Goal: Task Accomplishment & Management: Complete application form

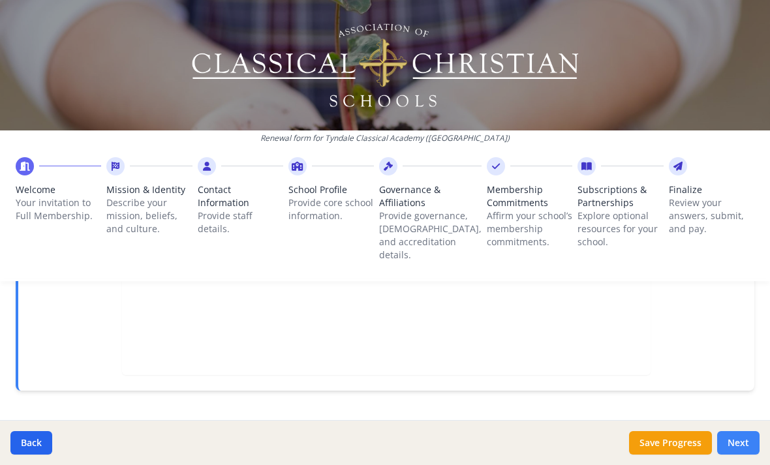
scroll to position [480, 0]
click at [748, 450] on button "Next" at bounding box center [738, 442] width 42 height 23
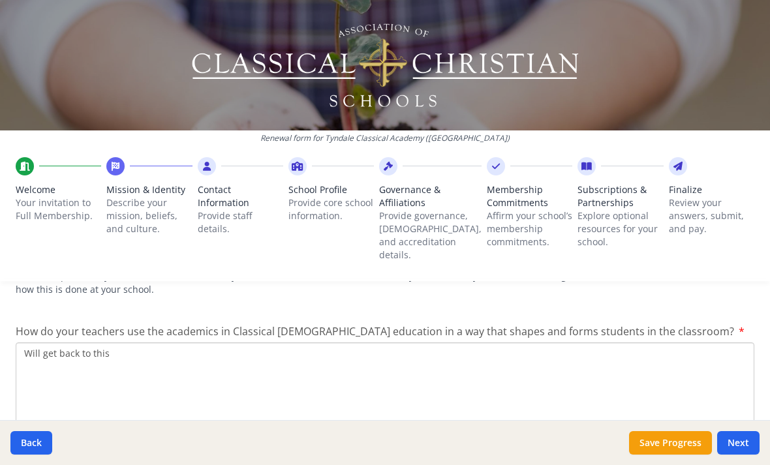
scroll to position [1903, 0]
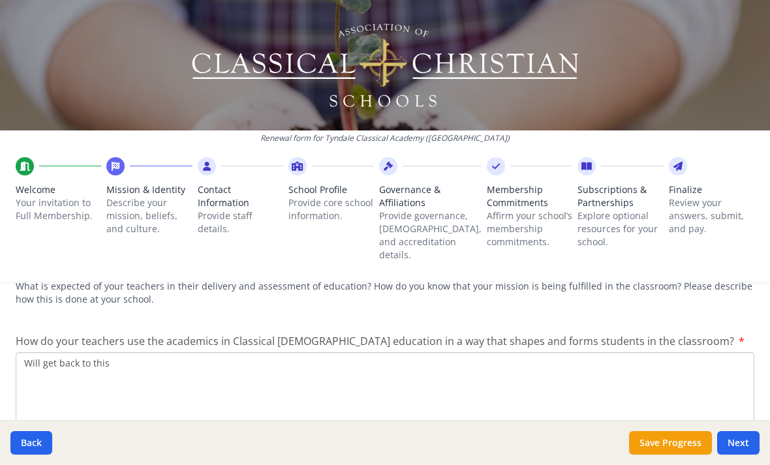
drag, startPoint x: 117, startPoint y: 333, endPoint x: 34, endPoint y: 333, distance: 83.5
click at [31, 352] on textarea "Will get back to this" at bounding box center [385, 395] width 739 height 87
drag, startPoint x: 27, startPoint y: 333, endPoint x: 110, endPoint y: 346, distance: 84.5
click at [110, 352] on textarea "Will get back to this" at bounding box center [385, 395] width 739 height 87
paste textarea "Our philosophy of education is deeply rooted in the [DEMOGRAPHIC_DATA] liberal …"
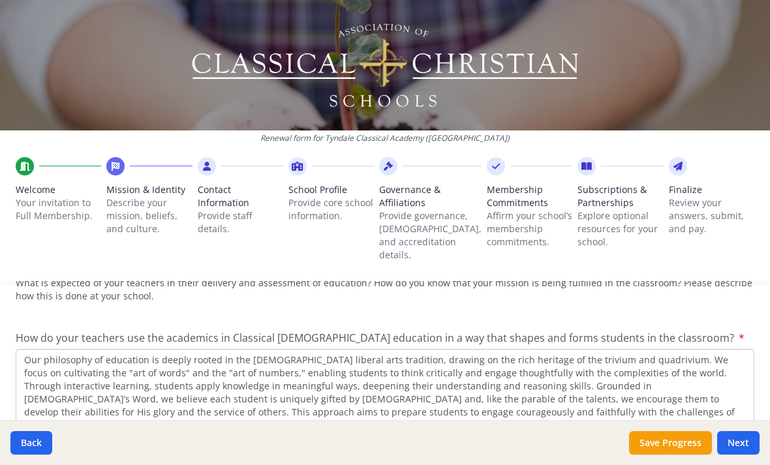
scroll to position [1906, 0]
type textarea "Our philosophy of education is deeply rooted in the [DEMOGRAPHIC_DATA] liberal …"
click at [741, 448] on button "Next" at bounding box center [738, 442] width 42 height 23
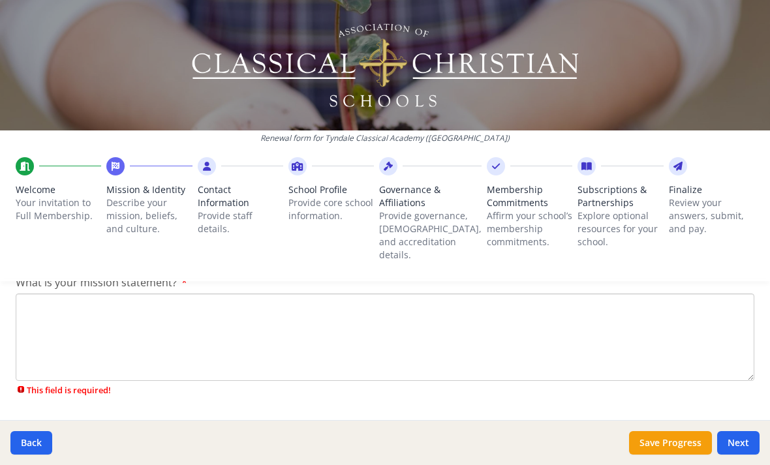
scroll to position [315, 0]
paste textarea "Our mission is to provide a classical education that joyfully disciples student…"
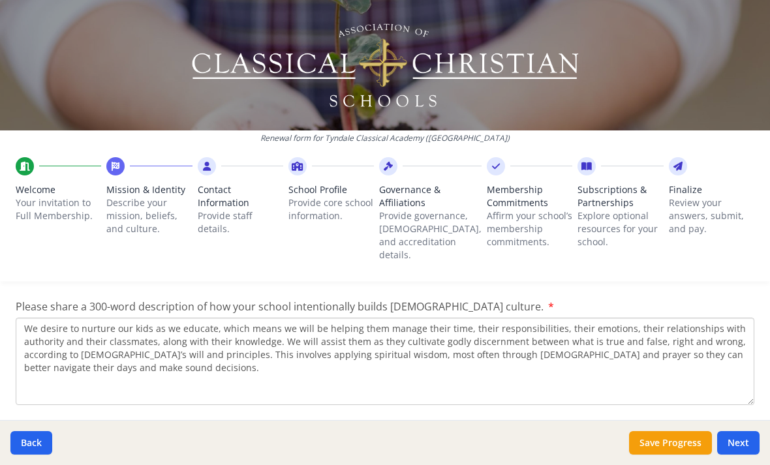
scroll to position [1706, 0]
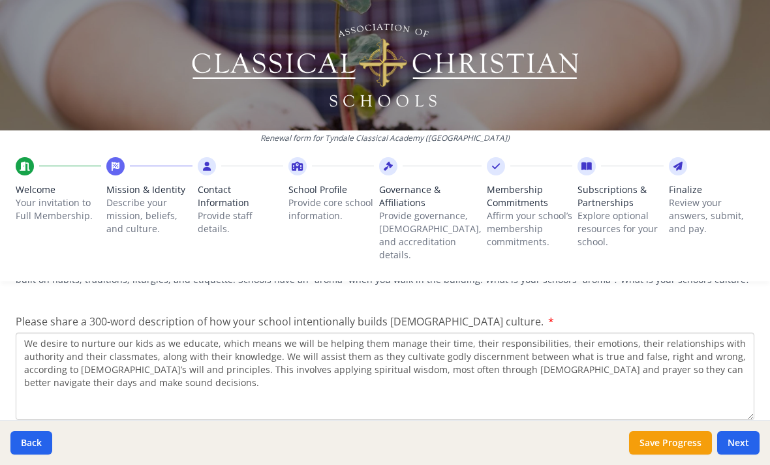
type textarea "Our mission is to provide a classical education that joyfully disciples student…"
drag, startPoint x: 25, startPoint y: 313, endPoint x: 92, endPoint y: 360, distance: 81.1
click at [92, 360] on textarea "We desire to nurture our kids as we educate, which means we will be helping the…" at bounding box center [385, 376] width 739 height 87
drag, startPoint x: 109, startPoint y: 354, endPoint x: 23, endPoint y: 315, distance: 94.6
click at [23, 333] on textarea "We desire to nurture our kids as we educate, which means we will be helping the…" at bounding box center [385, 376] width 739 height 87
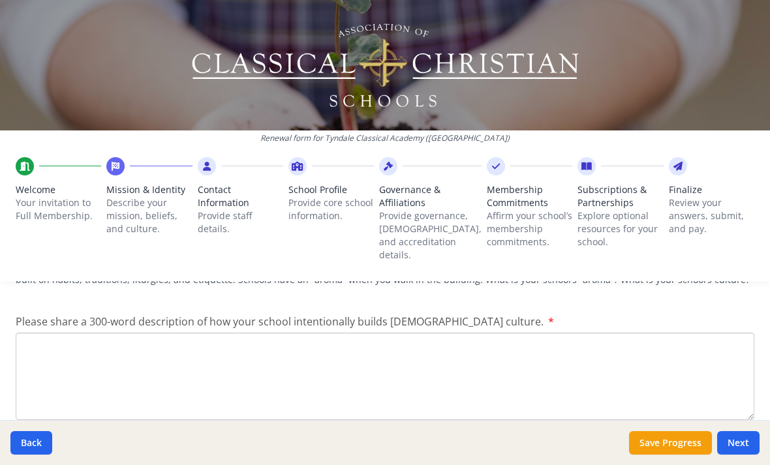
paste textarea "Loremip Dolorsita Consect adipisc el seddoei tem inci ut la etdolor, magna aliq…"
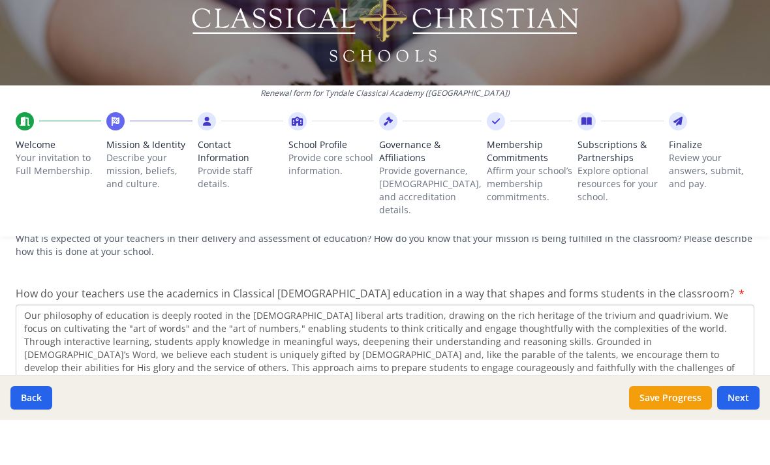
scroll to position [42, 0]
type textarea "Loremip Dolorsita Consect adipisc el seddoei tem inci ut la etdolor, magna aliq…"
click at [743, 431] on button "Next" at bounding box center [738, 442] width 42 height 23
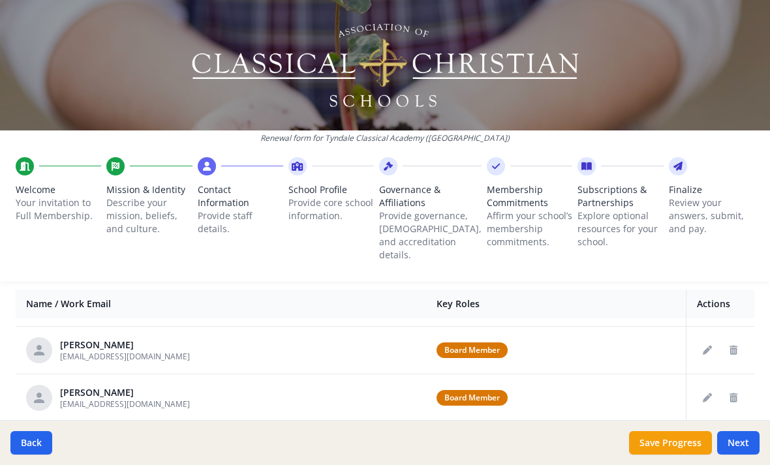
scroll to position [508, 0]
click at [709, 393] on icon "Edit staff" at bounding box center [707, 397] width 9 height 9
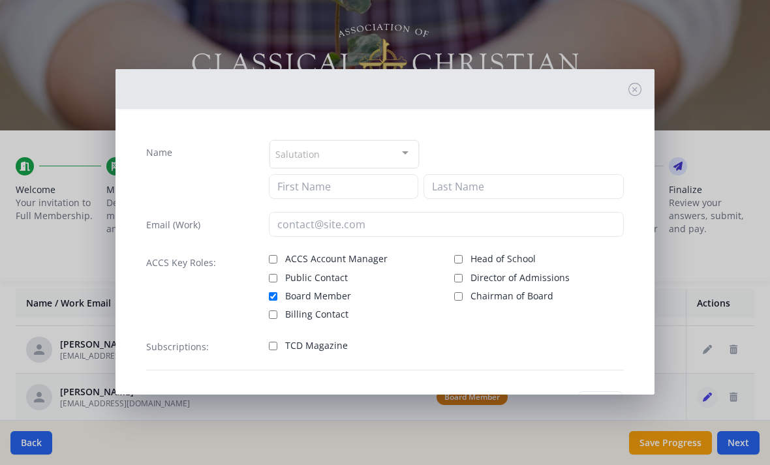
type input "[PERSON_NAME]"
type input "Hall"
type input "[EMAIL_ADDRESS][DOMAIN_NAME]"
checkbox input "true"
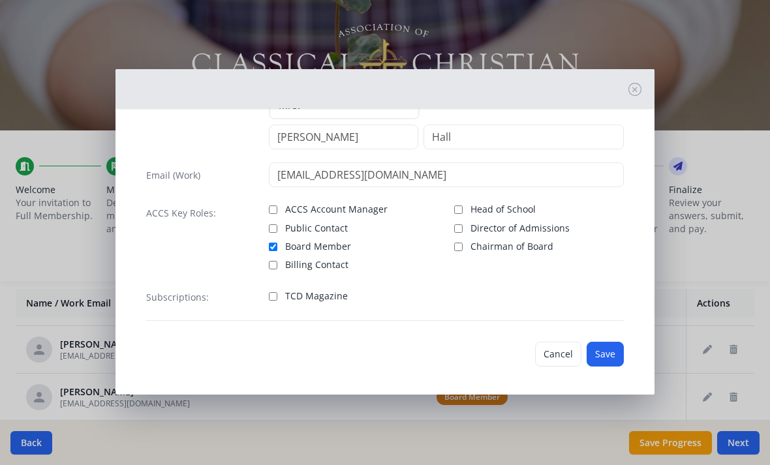
scroll to position [50, 0]
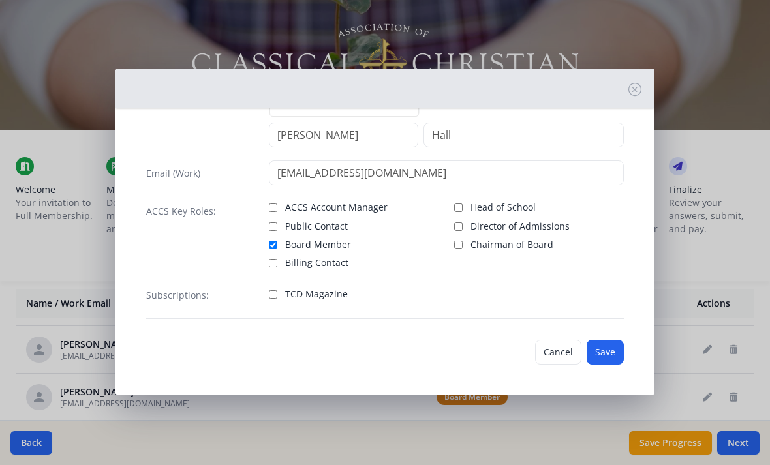
click at [718, 127] on div "Name Mrs. Mr. Mrs. Ms. Dr. Rev. Fr. Esq. No elements found. Consider changing t…" at bounding box center [385, 232] width 770 height 465
click at [555, 354] on button "Cancel" at bounding box center [558, 352] width 46 height 25
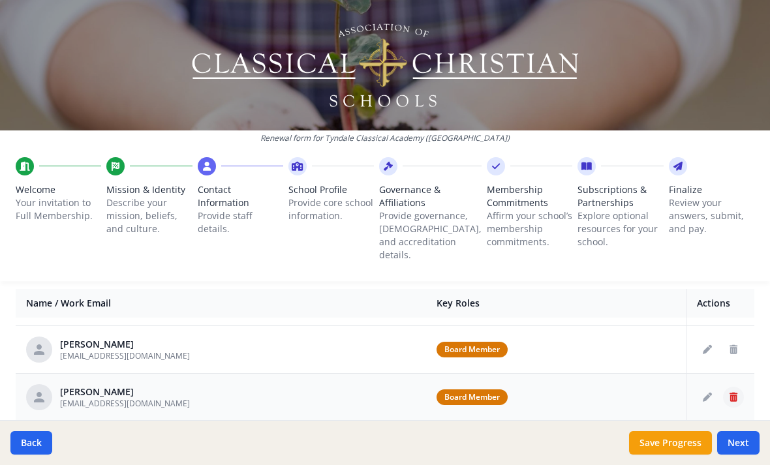
click at [735, 393] on icon "Delete staff" at bounding box center [734, 397] width 8 height 9
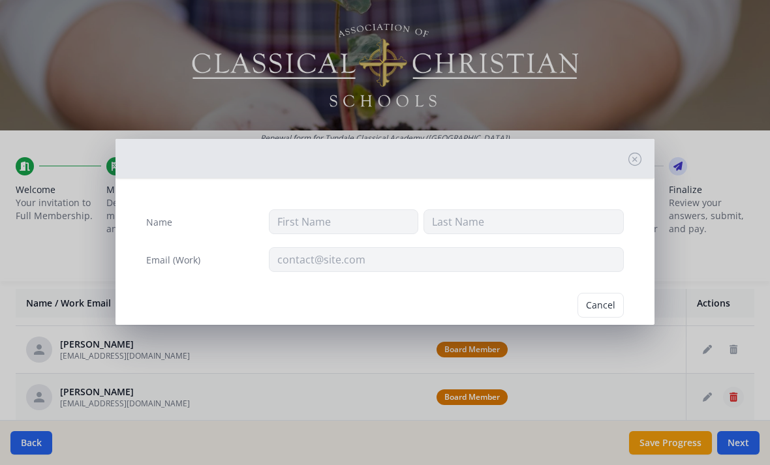
type input "[PERSON_NAME]"
type input "Hall"
type input "[EMAIL_ADDRESS][DOMAIN_NAME]"
click at [599, 303] on button "Delete" at bounding box center [601, 305] width 45 height 25
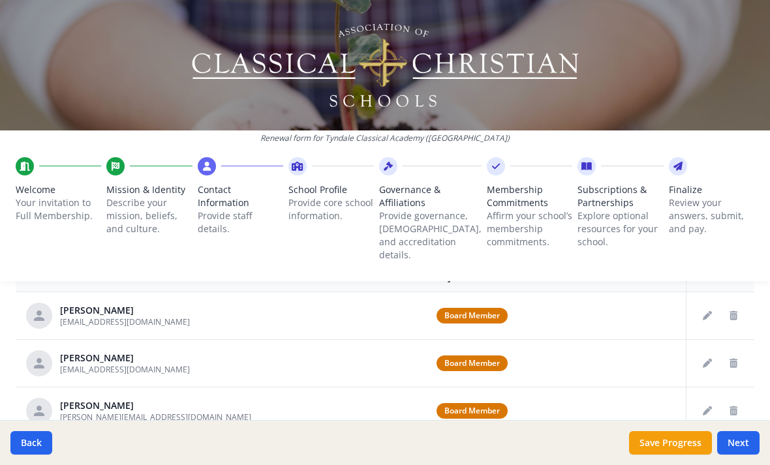
scroll to position [562, 0]
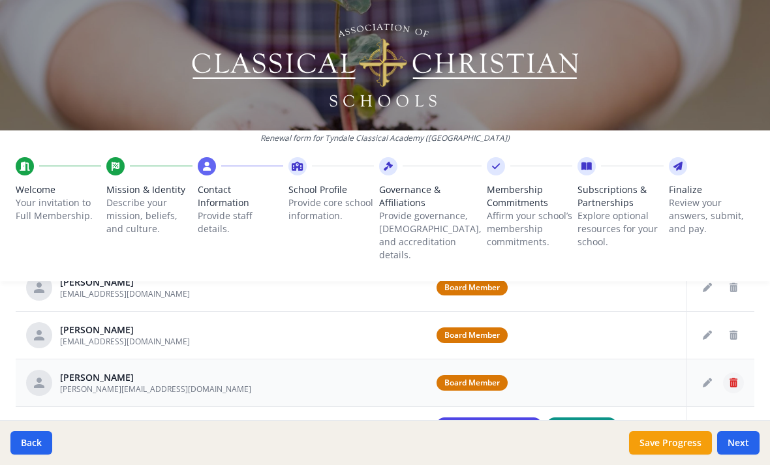
click at [734, 379] on icon "Delete staff" at bounding box center [734, 383] width 8 height 9
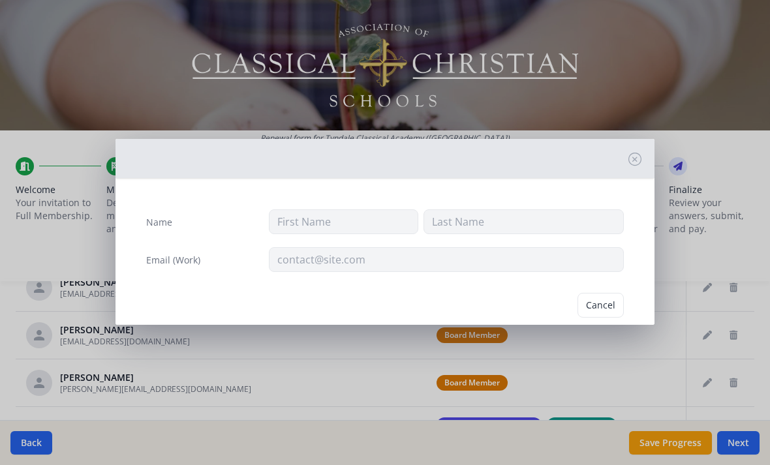
type input "[PERSON_NAME]"
type input "[PERSON_NAME][EMAIL_ADDRESS][DOMAIN_NAME]"
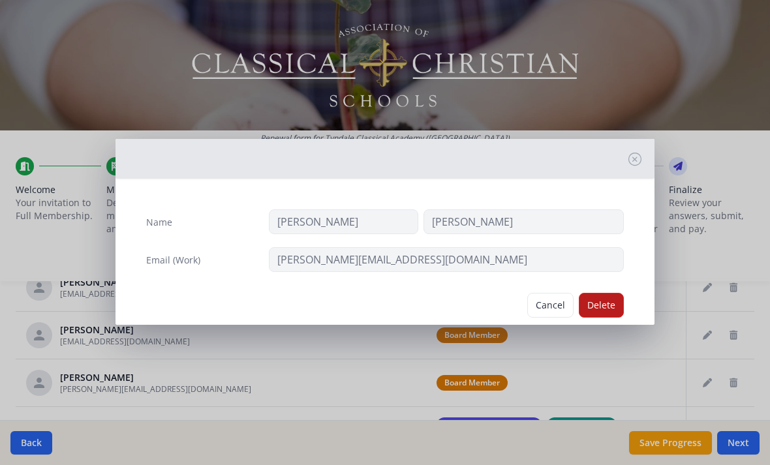
click at [613, 305] on button "Delete" at bounding box center [601, 305] width 45 height 25
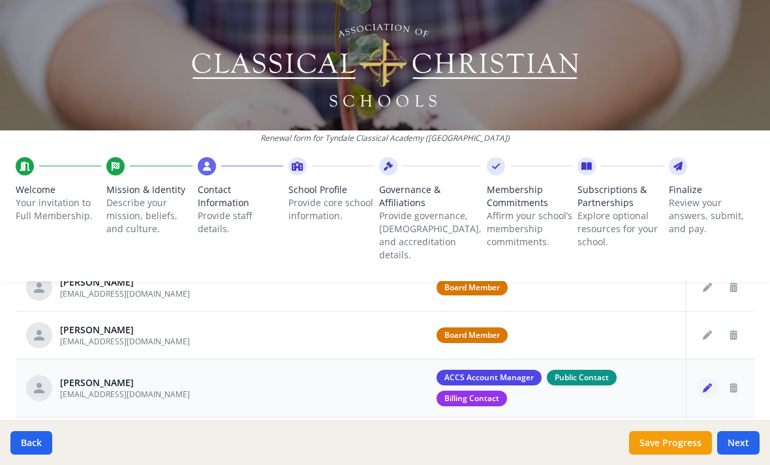
click at [704, 378] on button "Edit staff" at bounding box center [707, 388] width 21 height 21
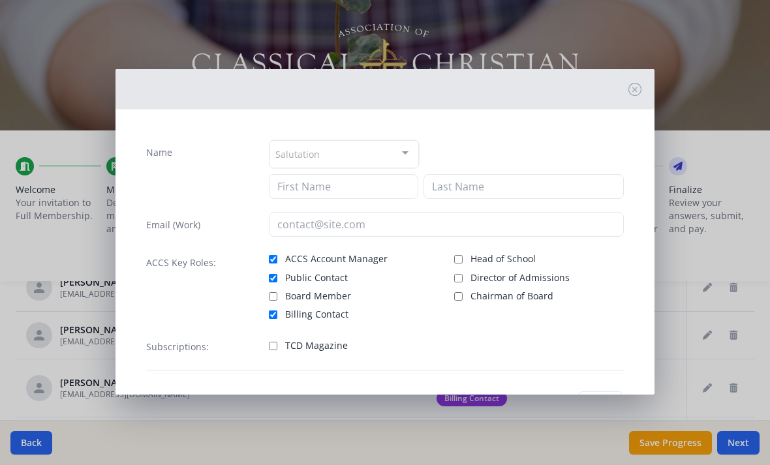
type input "[PERSON_NAME]"
type input "[EMAIL_ADDRESS][DOMAIN_NAME]"
checkbox input "true"
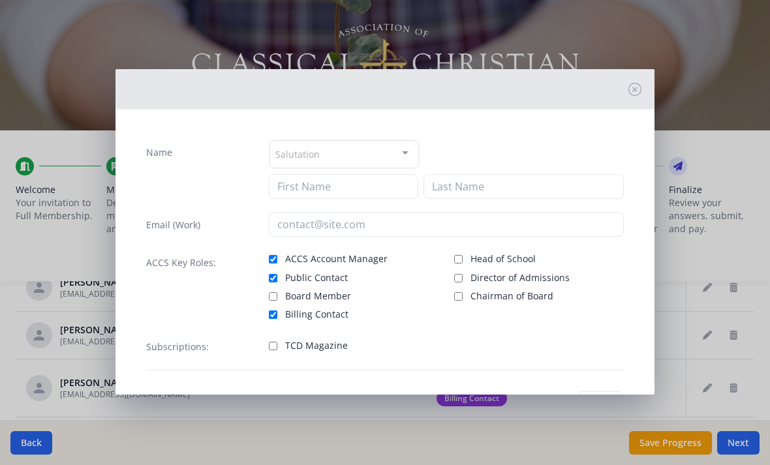
checkbox input "true"
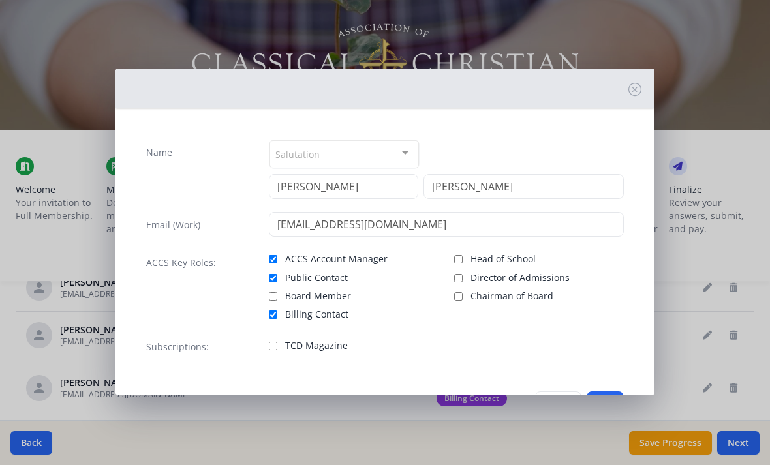
click at [275, 295] on input "Board Member" at bounding box center [273, 296] width 8 height 8
checkbox input "true"
click at [454, 257] on input "Head of School" at bounding box center [458, 259] width 8 height 8
checkbox input "true"
click at [401, 150] on div at bounding box center [405, 153] width 26 height 25
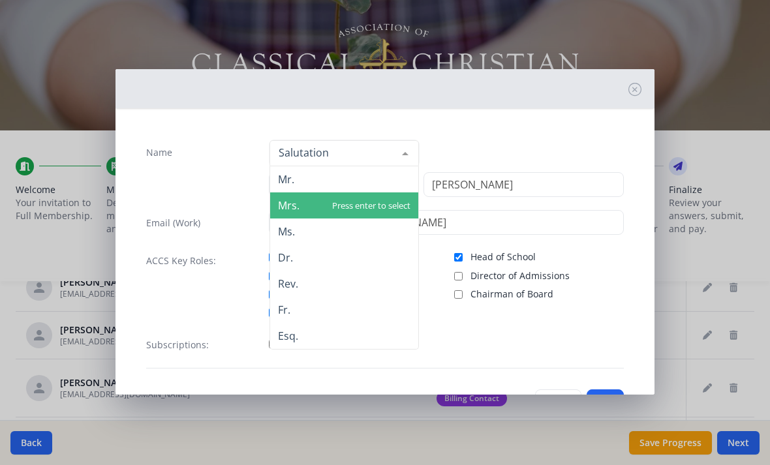
click at [335, 209] on span "Mrs." at bounding box center [344, 206] width 148 height 26
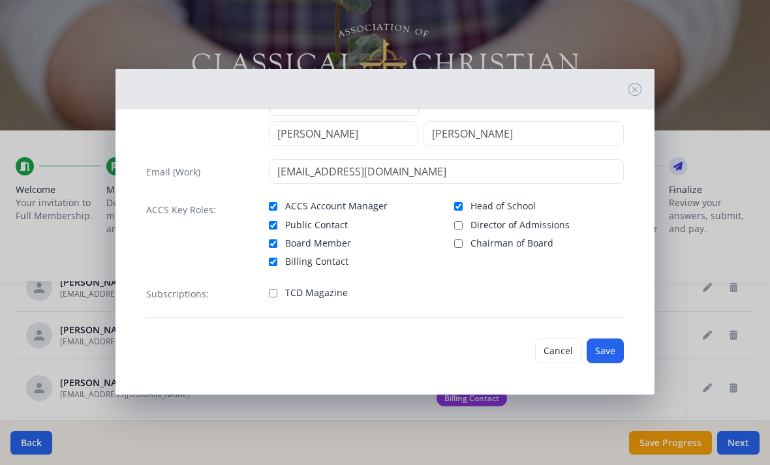
scroll to position [51, 0]
click at [606, 360] on button "Save" at bounding box center [605, 351] width 37 height 25
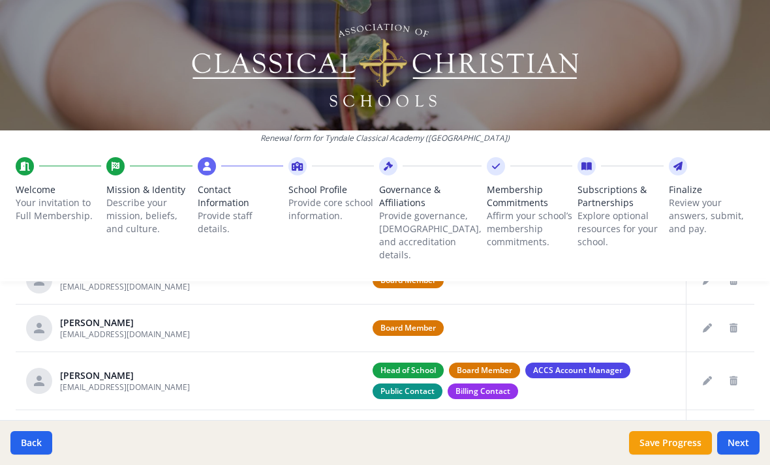
scroll to position [570, 0]
click at [709, 323] on icon "Edit staff" at bounding box center [707, 327] width 9 height 9
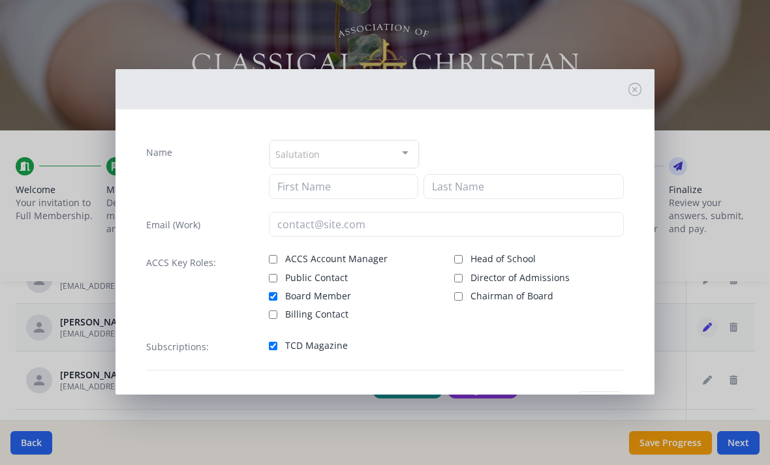
type input "Ben"
type input "[PERSON_NAME]"
type input "[EMAIL_ADDRESS][DOMAIN_NAME]"
checkbox input "true"
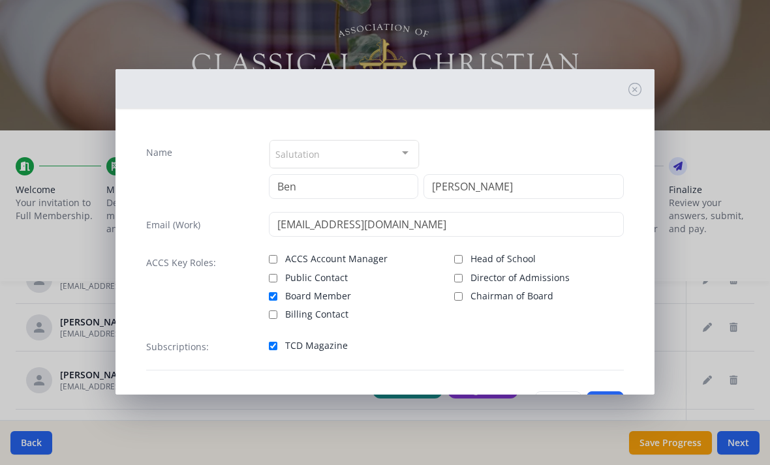
click at [460, 299] on input "Chairman of Board" at bounding box center [458, 296] width 8 height 8
checkbox input "true"
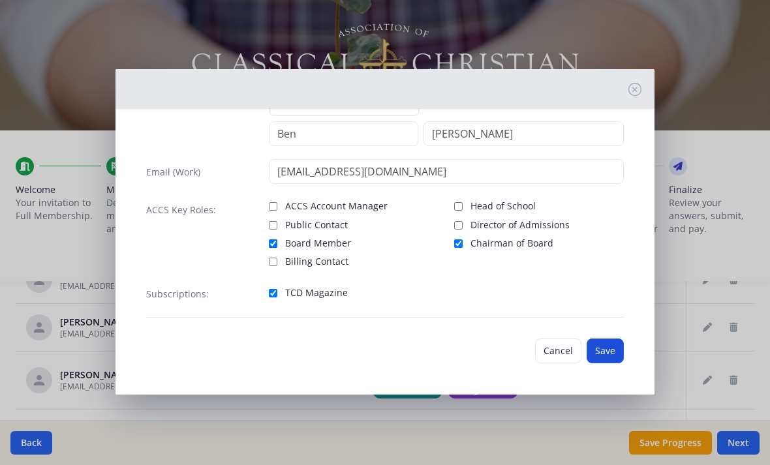
click at [612, 356] on button "Save" at bounding box center [605, 351] width 37 height 25
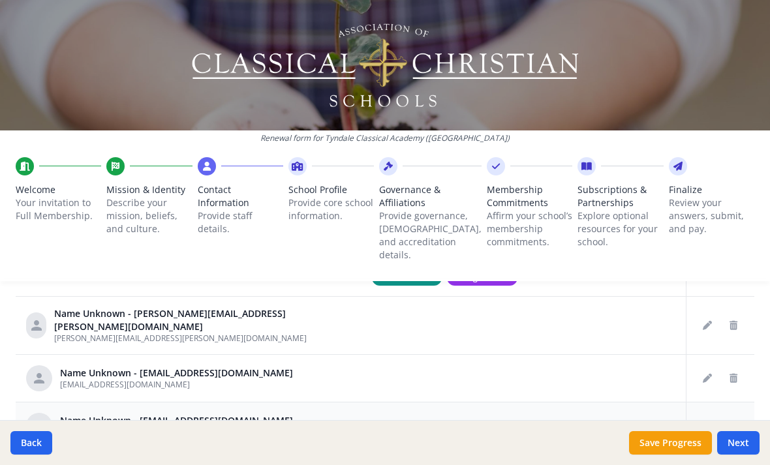
scroll to position [681, 0]
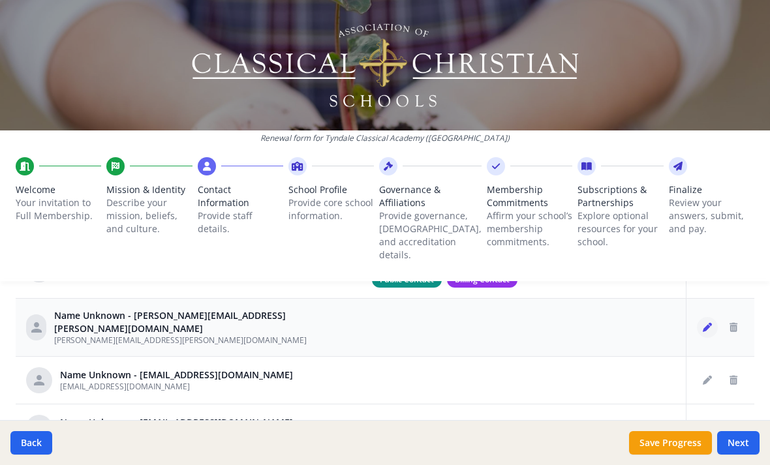
click at [706, 323] on icon "Edit staff" at bounding box center [707, 327] width 9 height 9
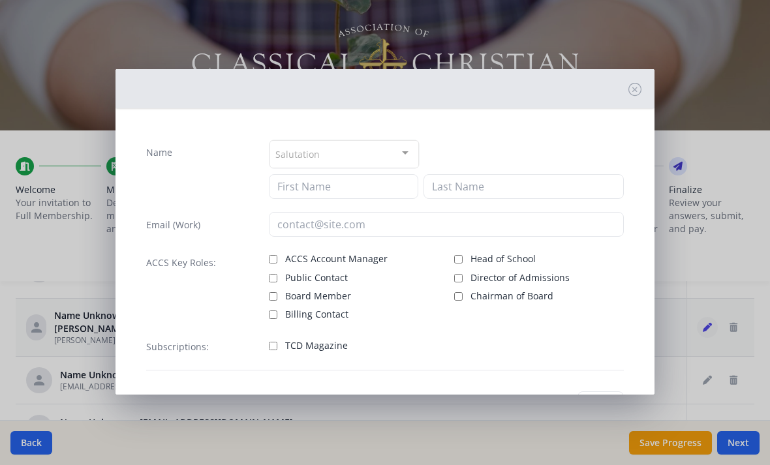
type input "[PERSON_NAME][EMAIL_ADDRESS][PERSON_NAME][DOMAIN_NAME]"
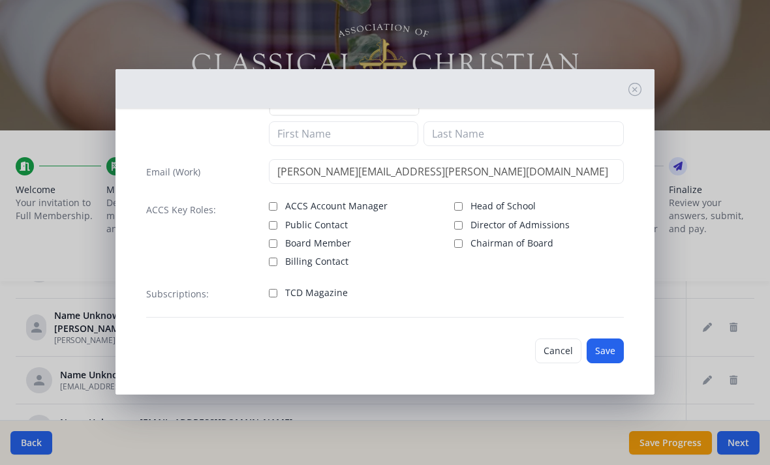
scroll to position [53, 0]
click at [576, 360] on button "Cancel" at bounding box center [558, 351] width 46 height 25
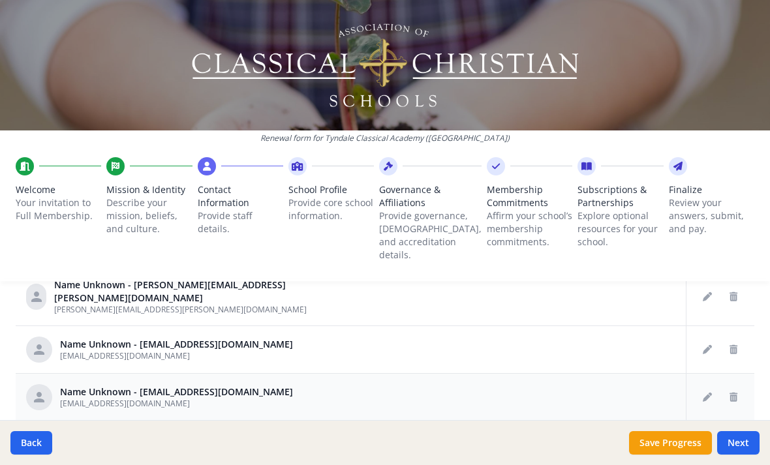
scroll to position [713, 0]
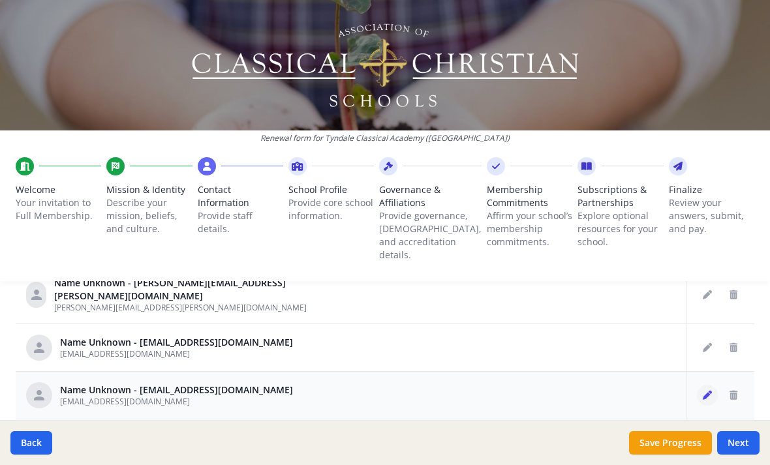
click at [710, 385] on button "Edit staff" at bounding box center [707, 395] width 21 height 21
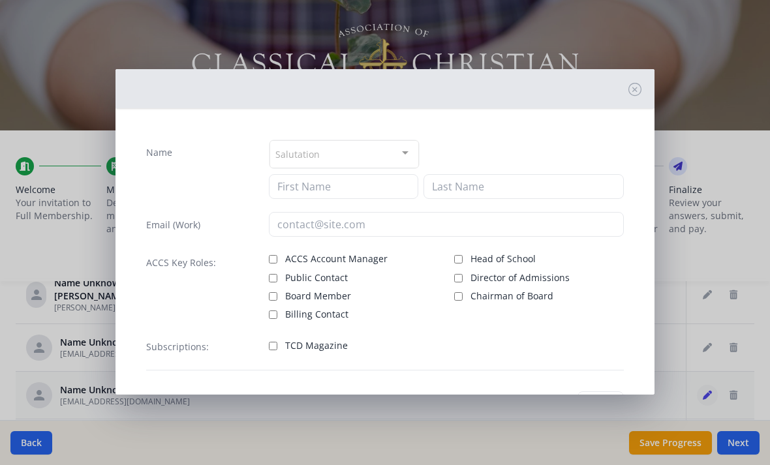
type input "[EMAIL_ADDRESS][DOMAIN_NAME]"
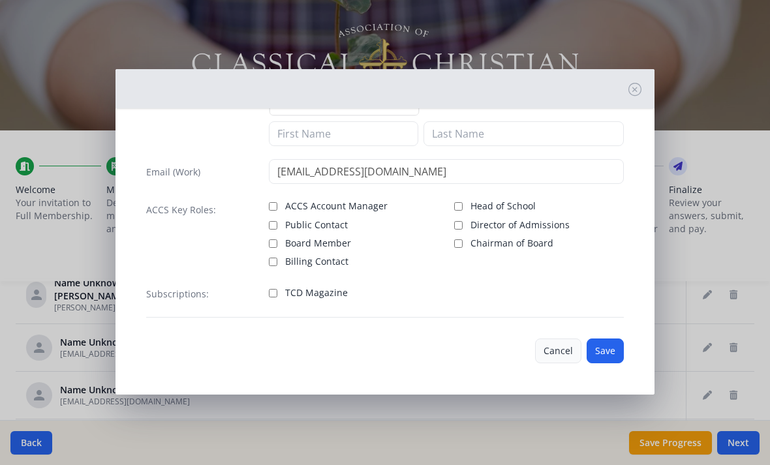
scroll to position [53, 0]
click at [688, 234] on div "Name Salutation Mr. Mrs. Ms. Dr. Rev. Fr. Esq. No elements found. Consider chan…" at bounding box center [385, 232] width 770 height 465
click at [558, 355] on button "Cancel" at bounding box center [558, 351] width 46 height 25
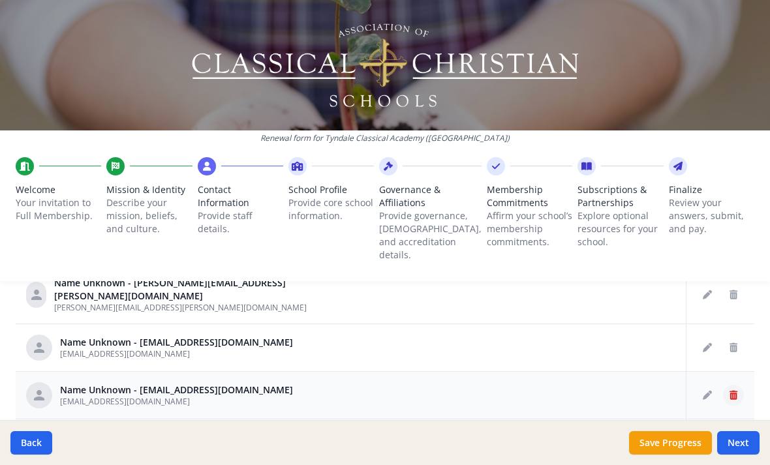
click at [733, 391] on icon "Delete staff" at bounding box center [734, 395] width 8 height 9
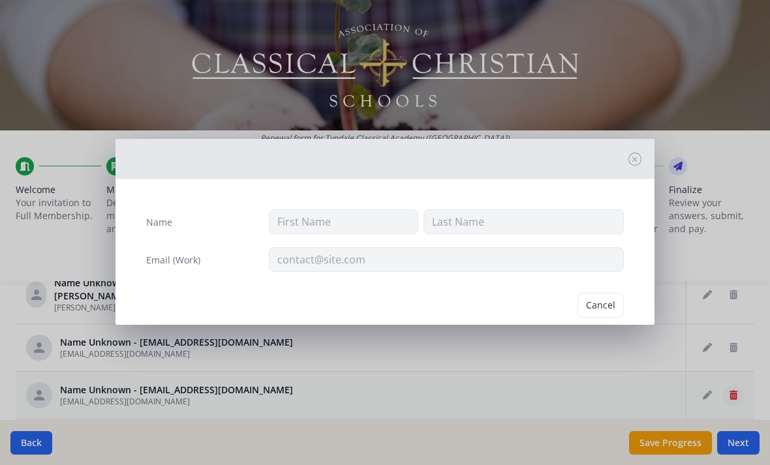
type input "[EMAIL_ADDRESS][DOMAIN_NAME]"
click at [602, 305] on button "Delete" at bounding box center [601, 305] width 45 height 25
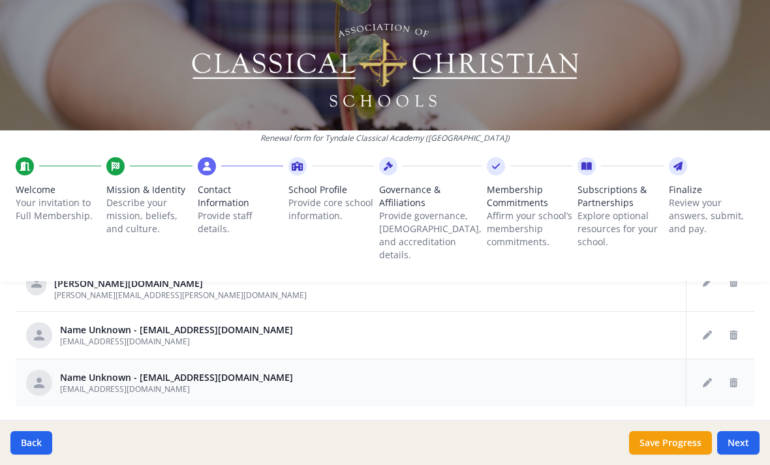
scroll to position [725, 0]
click at [737, 379] on icon "Delete staff" at bounding box center [734, 383] width 8 height 9
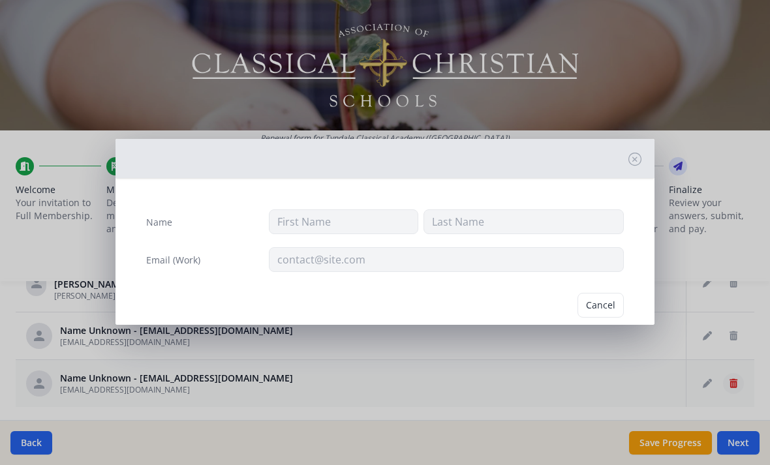
type input "[EMAIL_ADDRESS][DOMAIN_NAME]"
click at [602, 313] on button "Delete" at bounding box center [601, 305] width 45 height 25
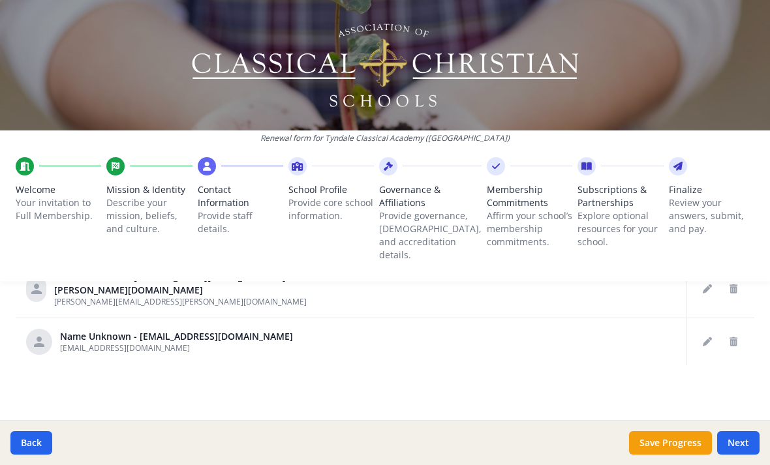
scroll to position [677, 0]
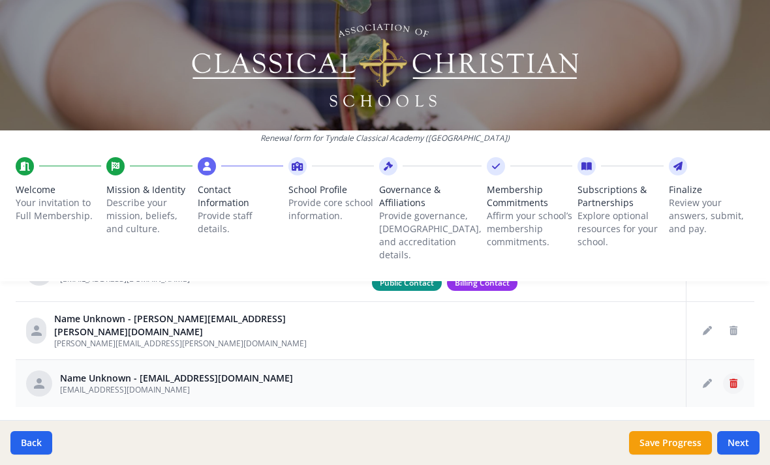
click at [736, 379] on icon "Delete staff" at bounding box center [734, 383] width 8 height 9
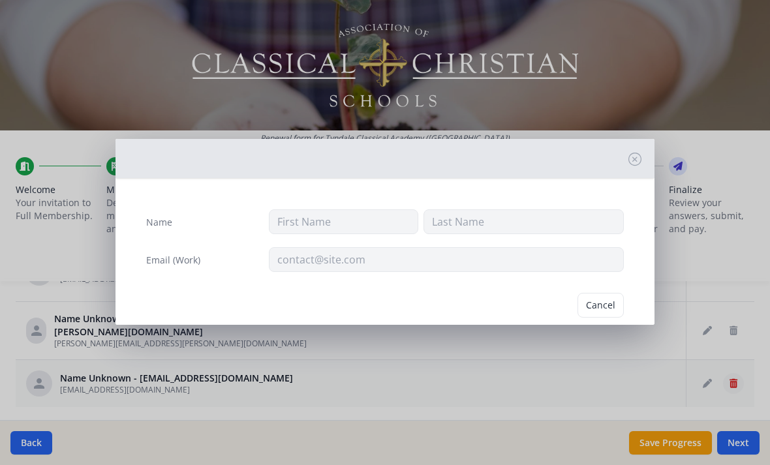
type input "[EMAIL_ADDRESS][DOMAIN_NAME]"
click at [597, 306] on button "Delete" at bounding box center [601, 305] width 45 height 25
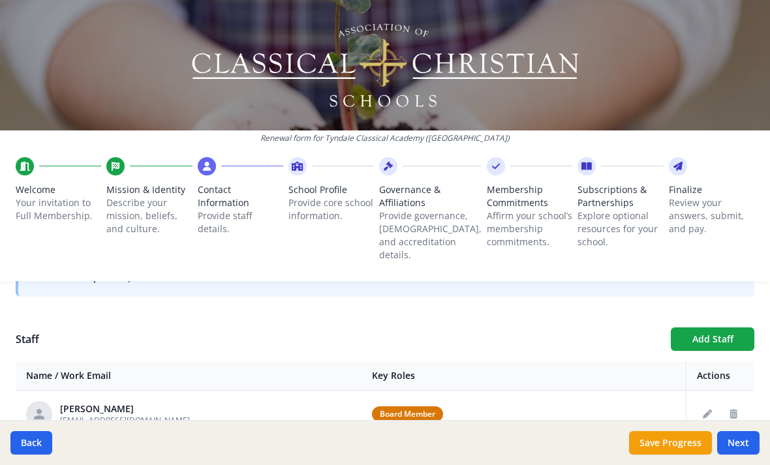
scroll to position [431, 0]
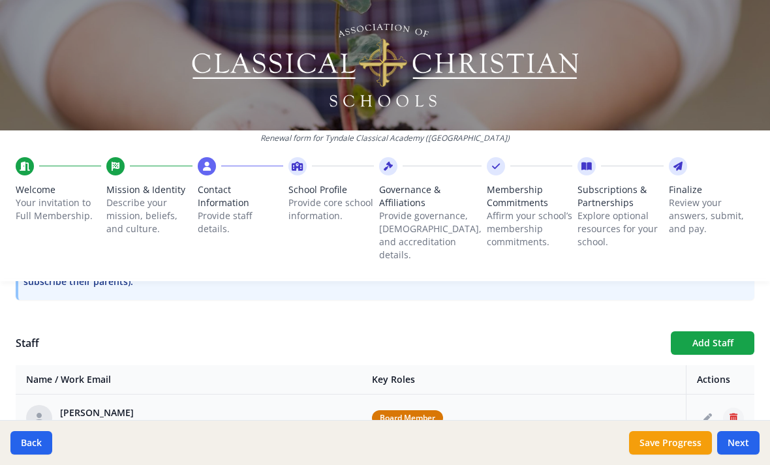
click at [733, 414] on icon "Delete staff" at bounding box center [734, 418] width 8 height 9
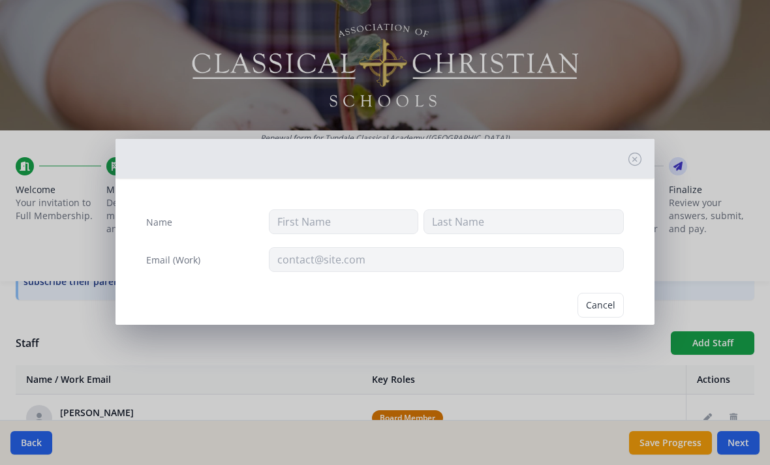
type input "[PERSON_NAME]"
type input "[DEMOGRAPHIC_DATA]"
type input "[EMAIL_ADDRESS][DOMAIN_NAME]"
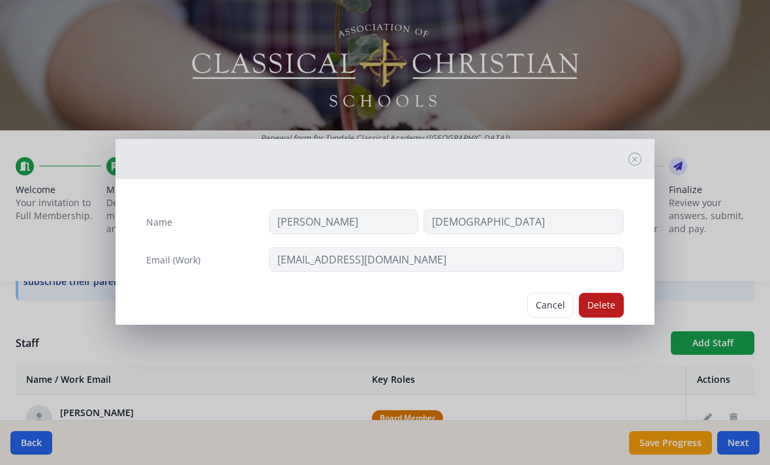
click at [591, 307] on button "Delete" at bounding box center [601, 305] width 45 height 25
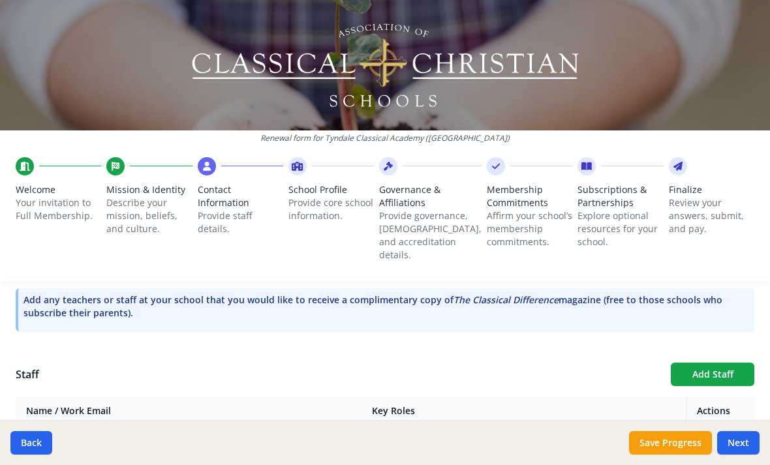
scroll to position [395, 0]
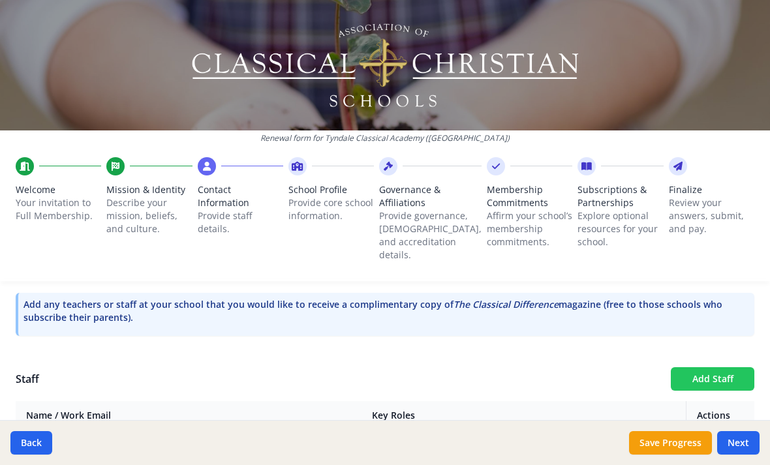
click at [732, 367] on button "Add Staff" at bounding box center [713, 378] width 84 height 23
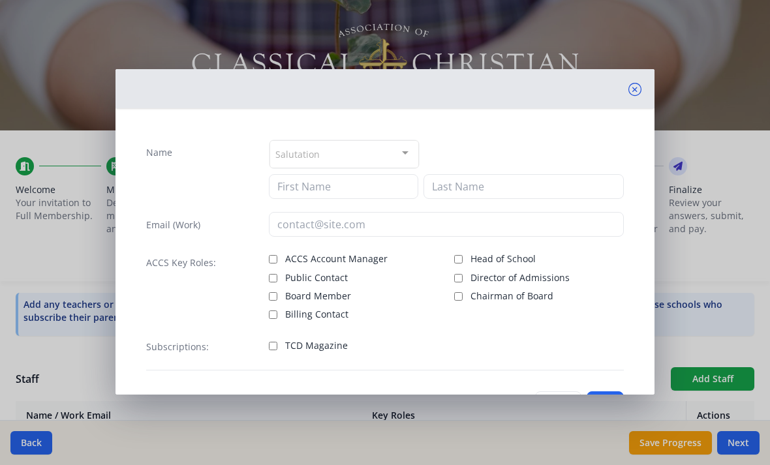
scroll to position [0, 0]
click at [634, 89] on icon at bounding box center [634, 89] width 13 height 13
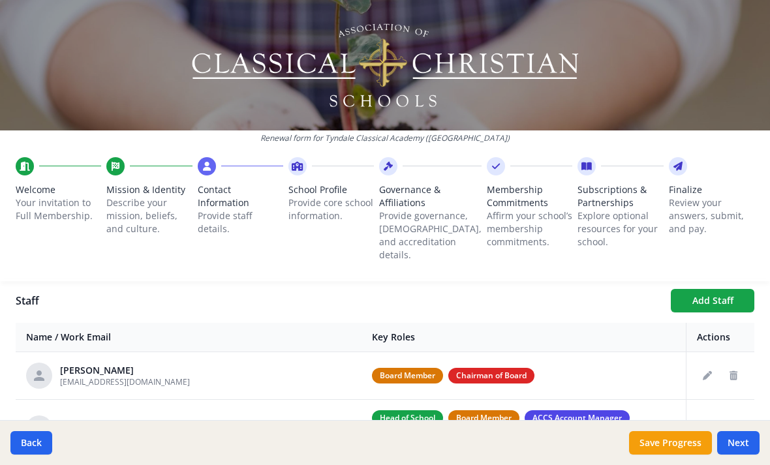
scroll to position [497, 0]
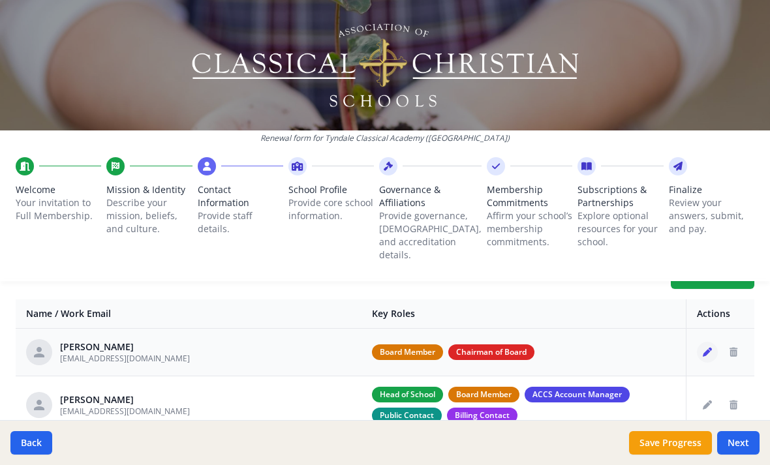
click at [710, 348] on icon "Edit staff" at bounding box center [707, 352] width 9 height 9
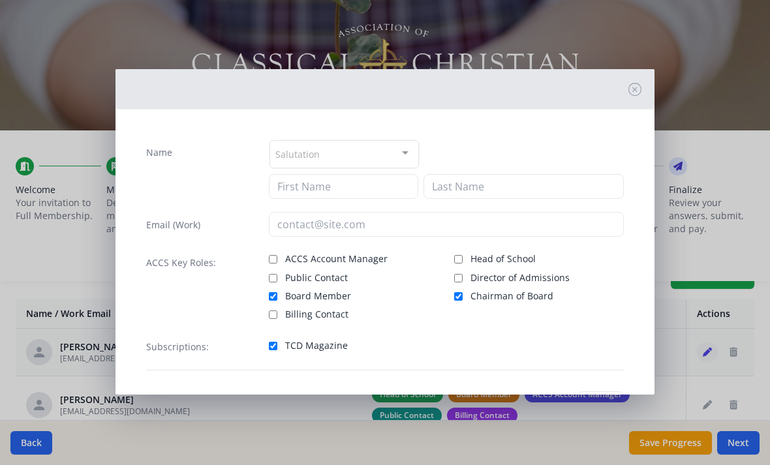
type input "Ben"
type input "[PERSON_NAME]"
type input "[EMAIL_ADDRESS][DOMAIN_NAME]"
checkbox input "true"
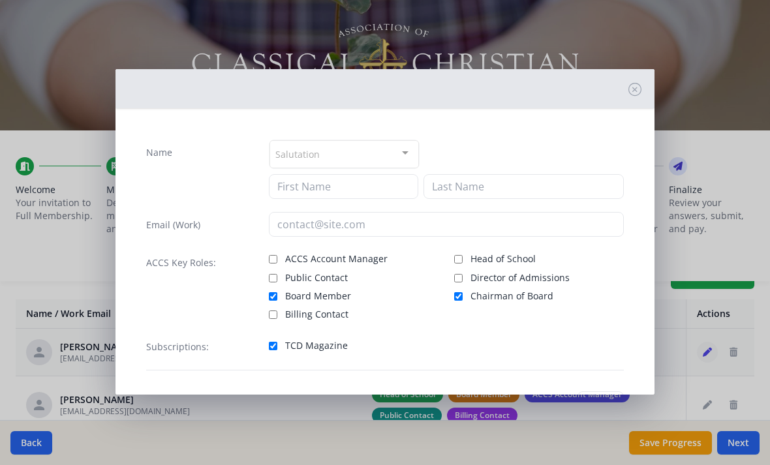
checkbox input "true"
click at [722, 192] on div "Name Salutation Mr. Mrs. Ms. Dr. Rev. Fr. Esq. No elements found. Consider chan…" at bounding box center [385, 232] width 770 height 465
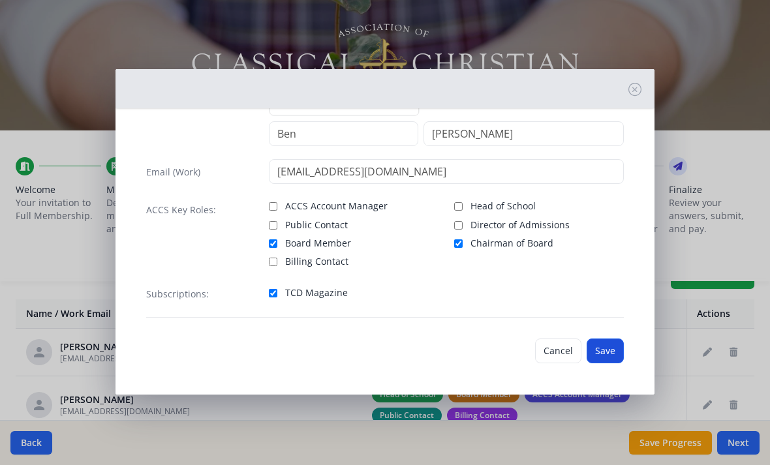
click at [610, 350] on button "Save" at bounding box center [605, 351] width 37 height 25
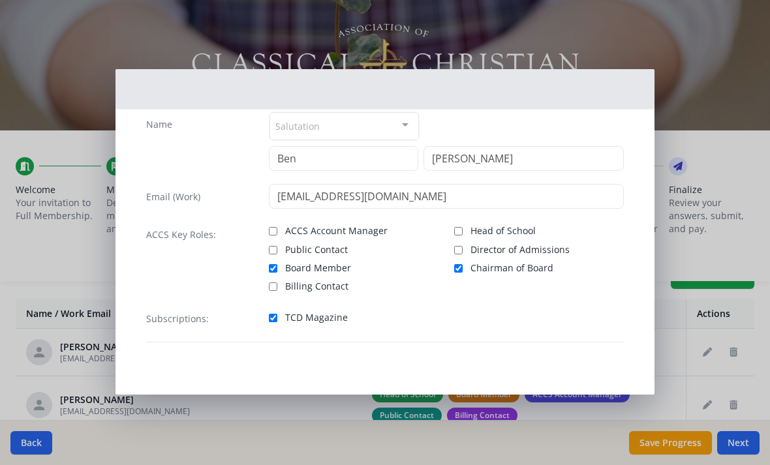
scroll to position [28, 0]
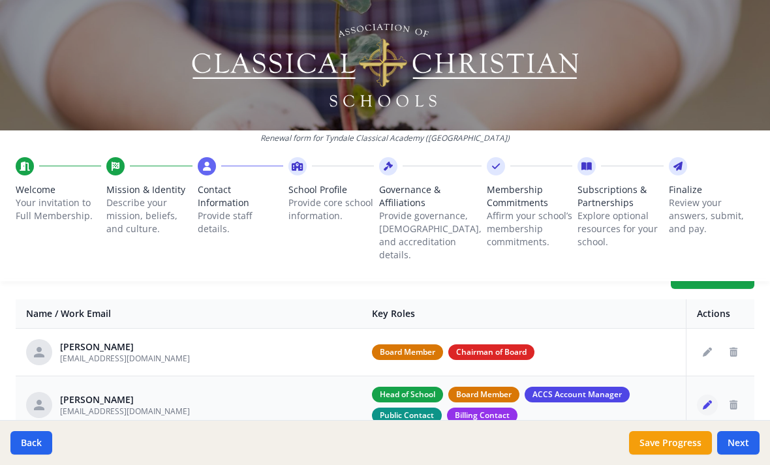
click at [709, 401] on icon "Edit staff" at bounding box center [707, 405] width 9 height 9
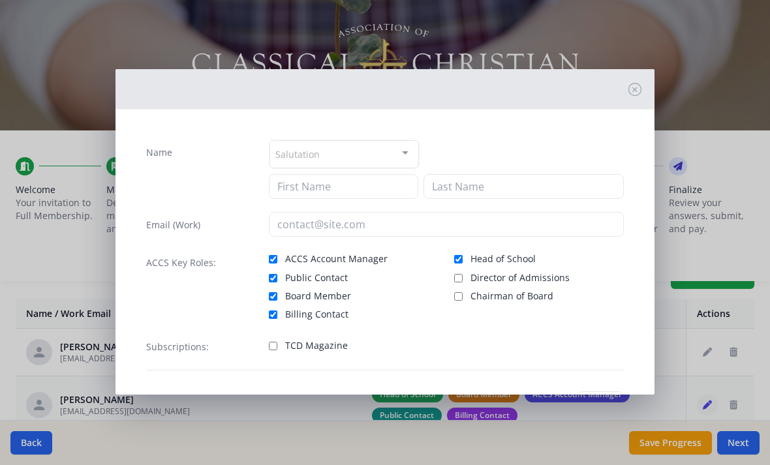
type input "[PERSON_NAME]"
type input "[EMAIL_ADDRESS][DOMAIN_NAME]"
checkbox input "true"
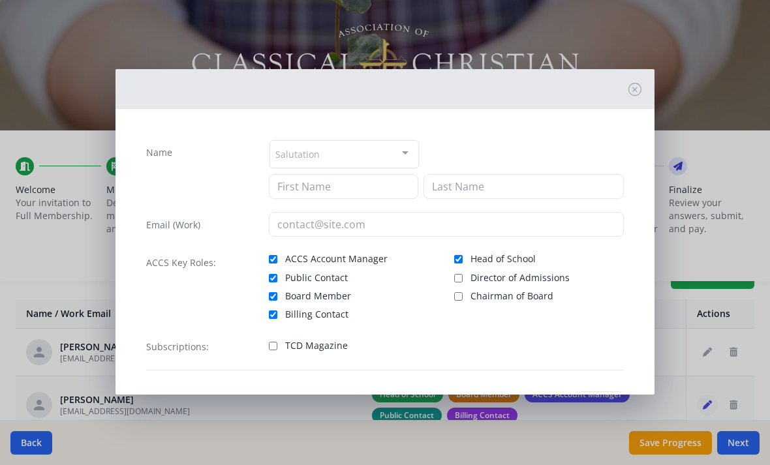
checkbox input "true"
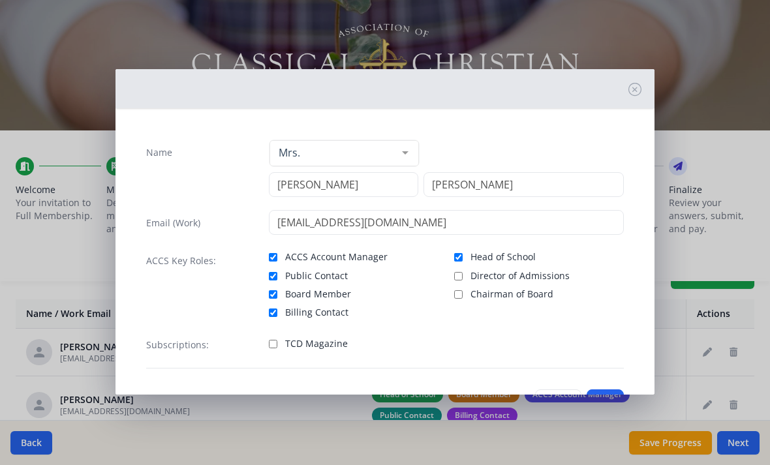
click at [276, 347] on input "TCD Magazine" at bounding box center [273, 344] width 8 height 8
checkbox input "true"
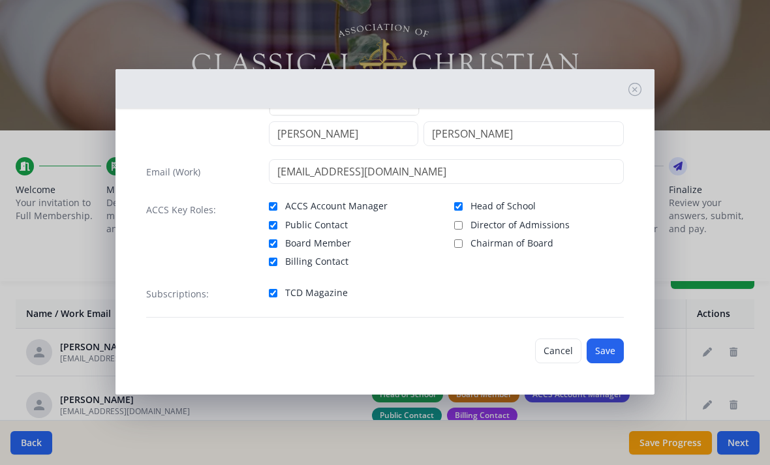
click at [601, 354] on button "Save" at bounding box center [605, 351] width 37 height 25
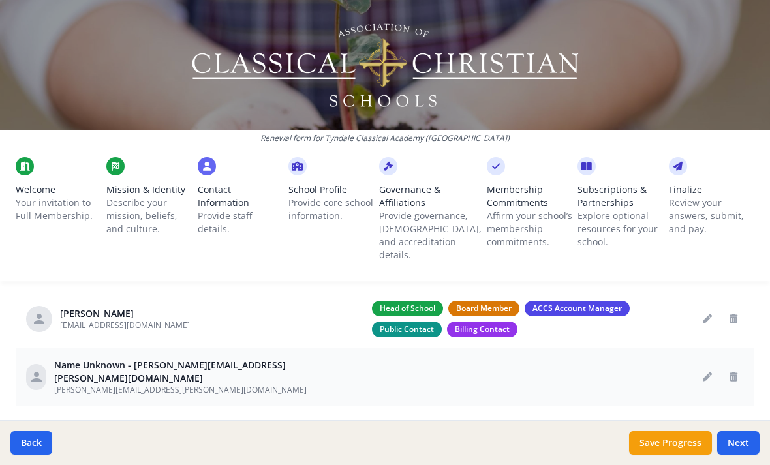
scroll to position [582, 0]
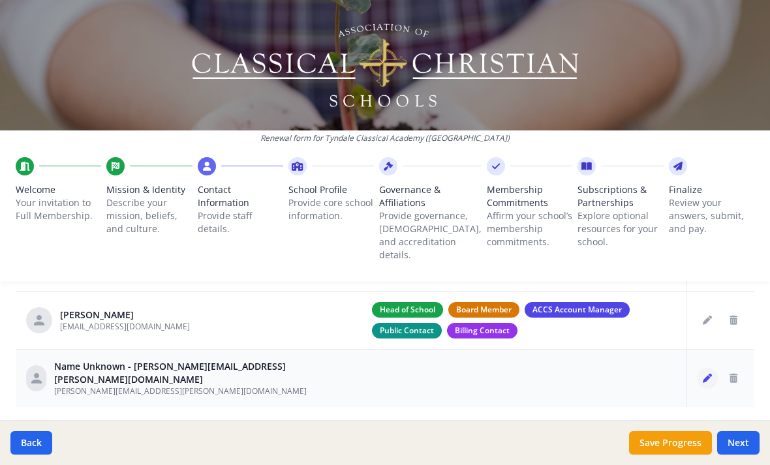
click at [709, 374] on icon "Edit staff" at bounding box center [707, 378] width 9 height 9
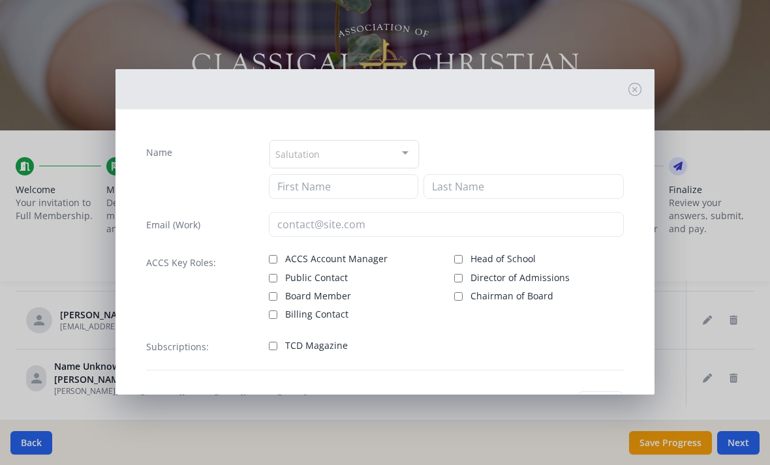
type input "[PERSON_NAME][EMAIL_ADDRESS][PERSON_NAME][DOMAIN_NAME]"
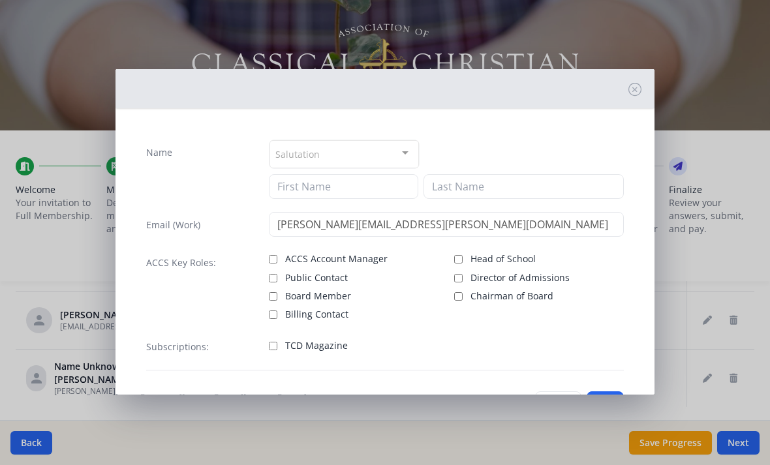
click at [270, 348] on input "TCD Magazine" at bounding box center [273, 346] width 8 height 8
checkbox input "true"
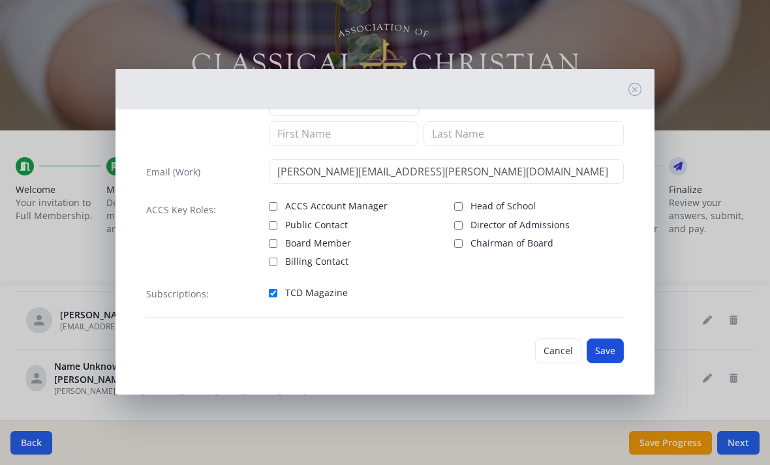
click at [601, 348] on button "Save" at bounding box center [605, 351] width 37 height 25
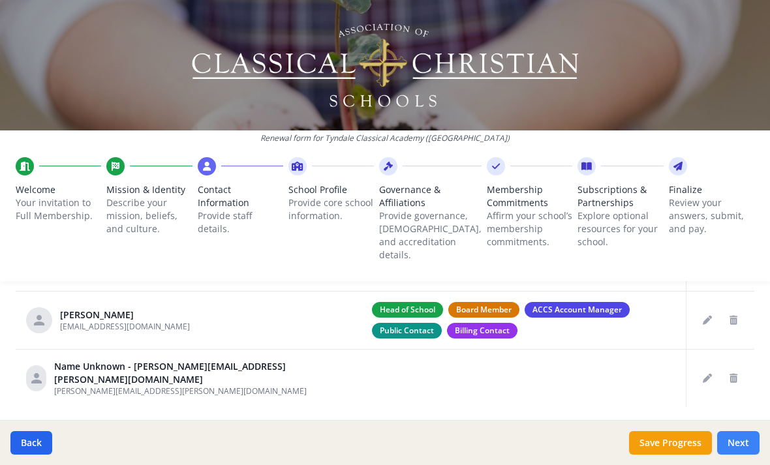
click at [750, 452] on button "Next" at bounding box center [738, 442] width 42 height 23
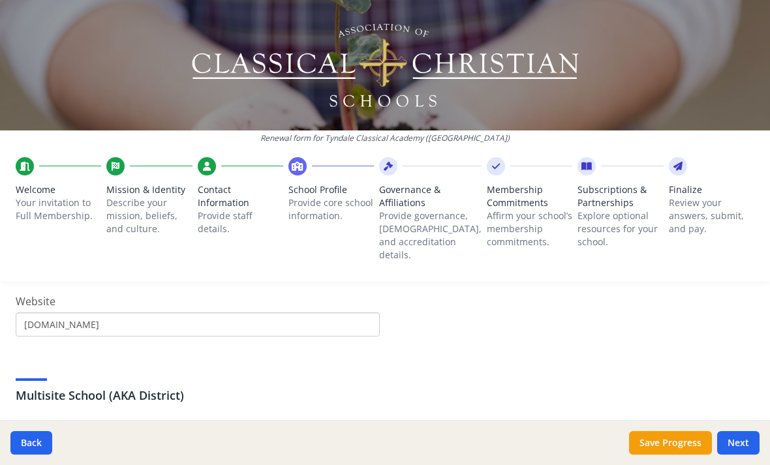
scroll to position [491, 0]
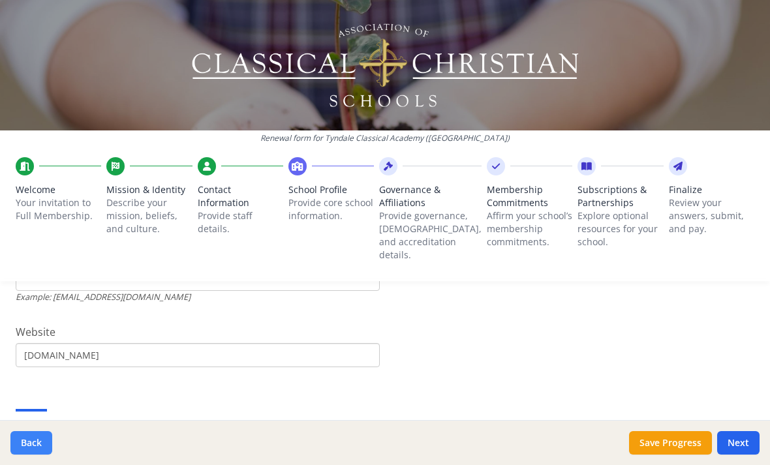
click at [29, 440] on button "Back" at bounding box center [31, 442] width 42 height 23
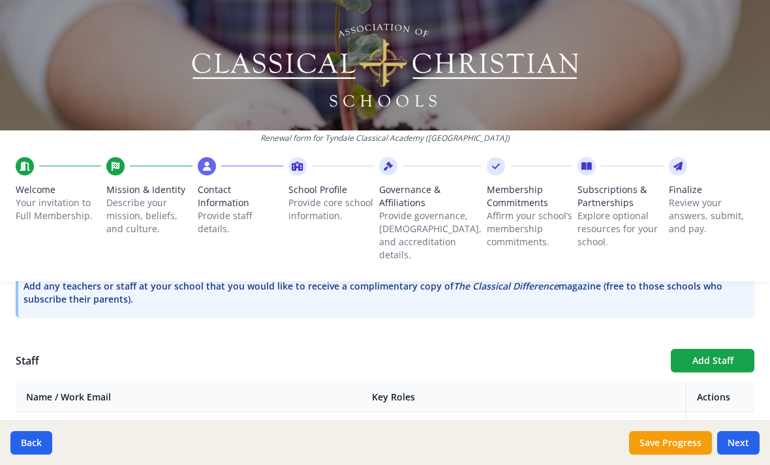
scroll to position [442, 0]
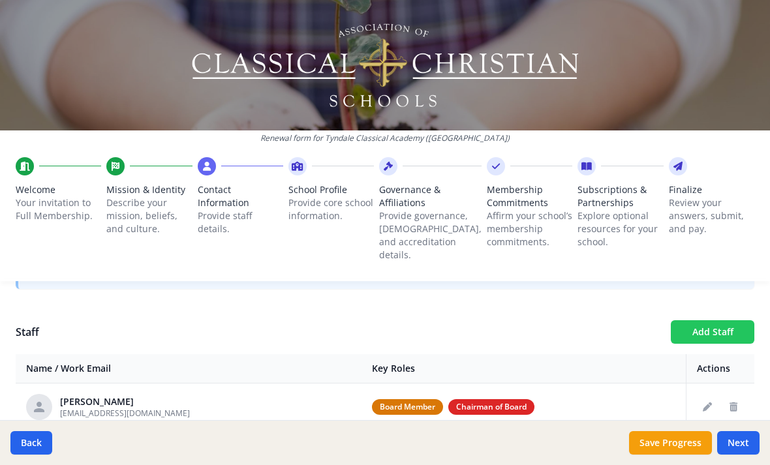
click at [697, 320] on button "Add Staff" at bounding box center [713, 331] width 84 height 23
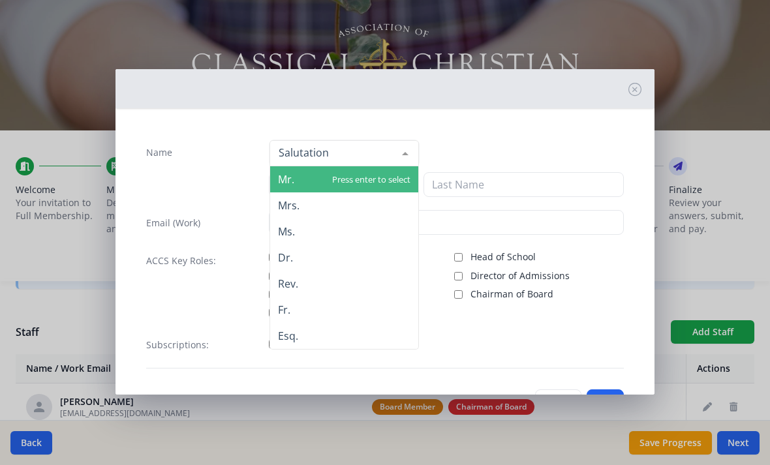
click at [302, 181] on span "Mr." at bounding box center [344, 179] width 148 height 26
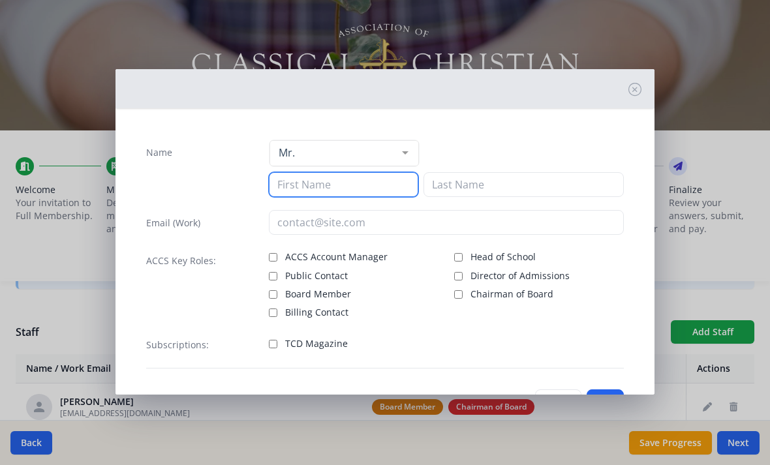
click at [313, 191] on input at bounding box center [343, 184] width 149 height 25
type input "Mark"
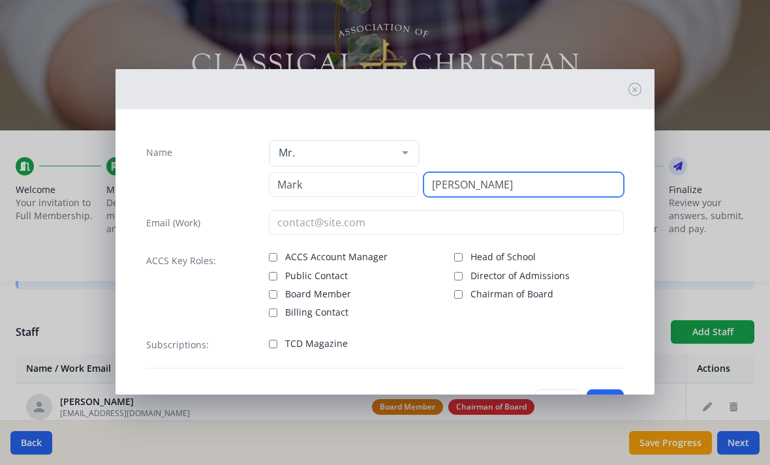
type input "[PERSON_NAME]"
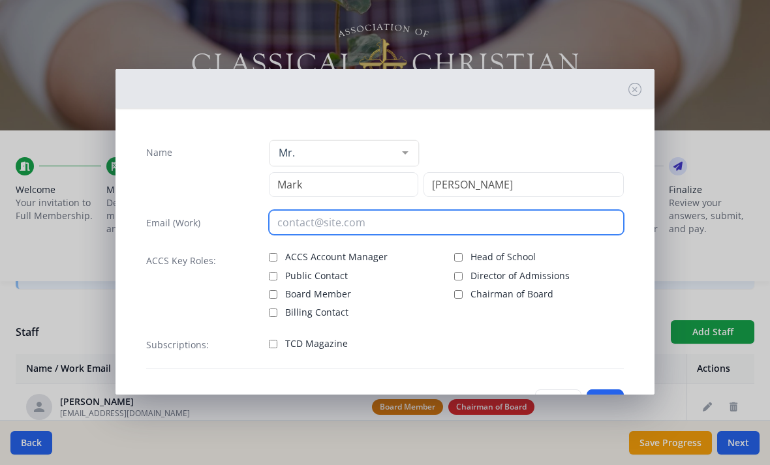
click at [293, 226] on input "email" at bounding box center [446, 222] width 355 height 25
type input "[EMAIL_ADDRESS][DOMAIN_NAME]"
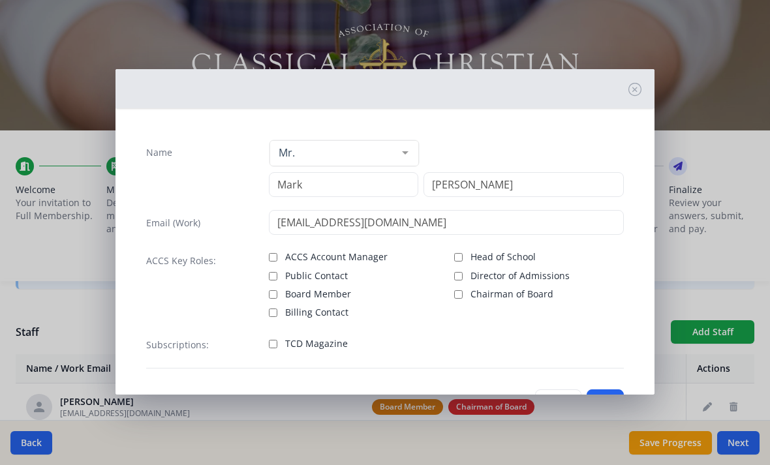
click at [275, 296] on input "Board Member" at bounding box center [273, 294] width 8 height 8
checkbox input "true"
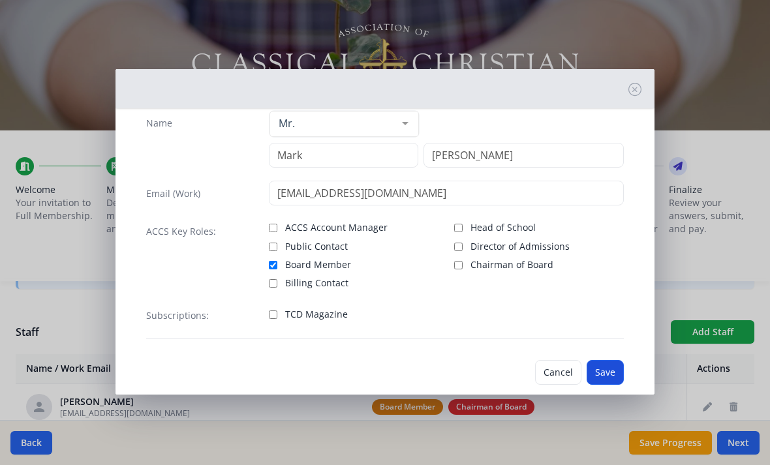
click at [600, 382] on button "Save" at bounding box center [605, 372] width 37 height 25
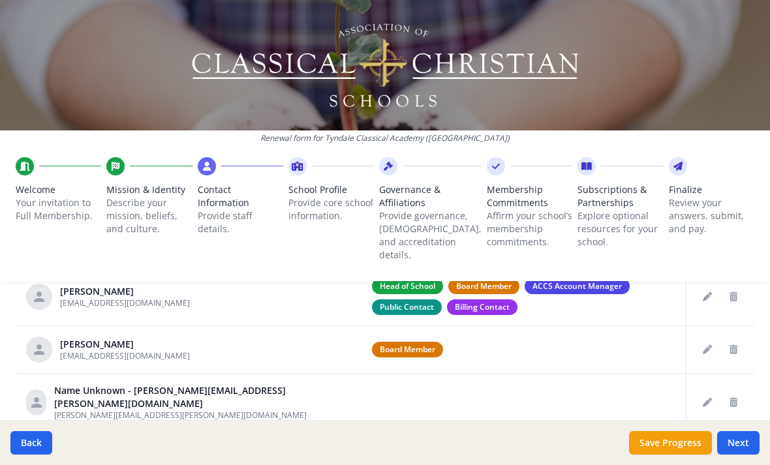
scroll to position [607, 0]
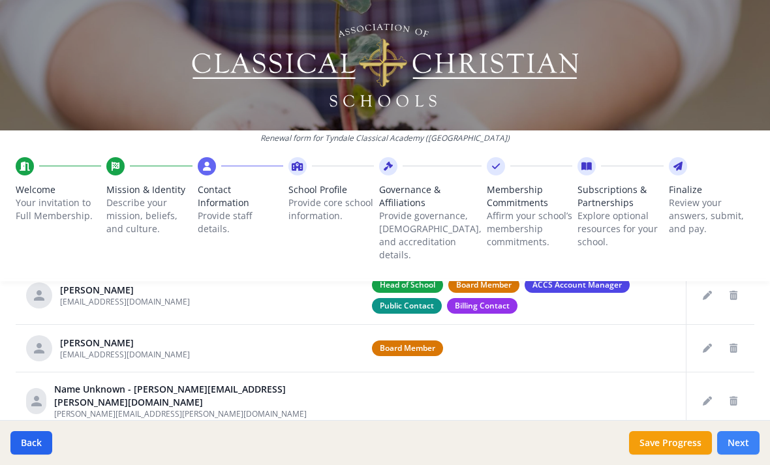
click at [738, 444] on button "Next" at bounding box center [738, 442] width 42 height 23
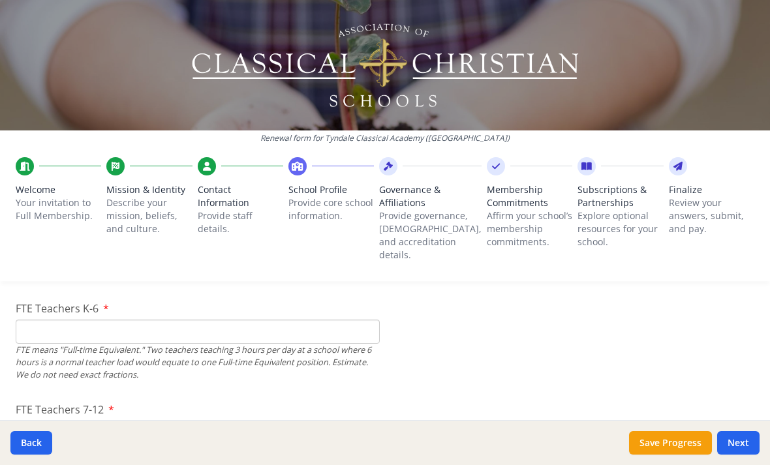
scroll to position [801, 0]
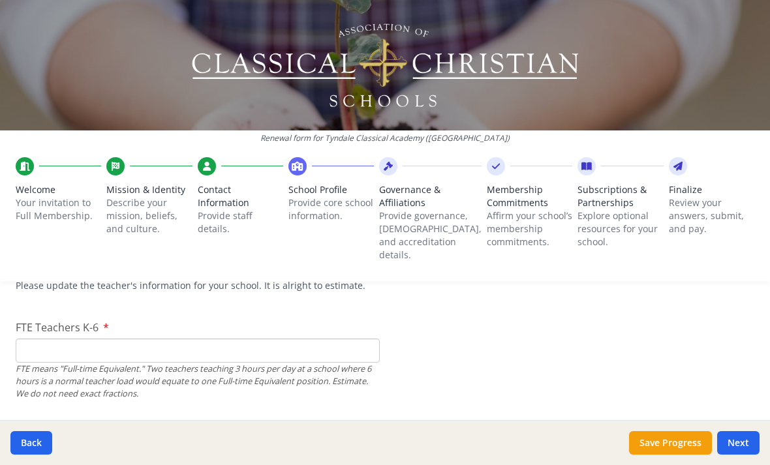
click at [134, 339] on input "FTE Teachers K-6" at bounding box center [198, 351] width 364 height 24
click at [135, 339] on input "FTE Teachers K-6" at bounding box center [198, 351] width 364 height 24
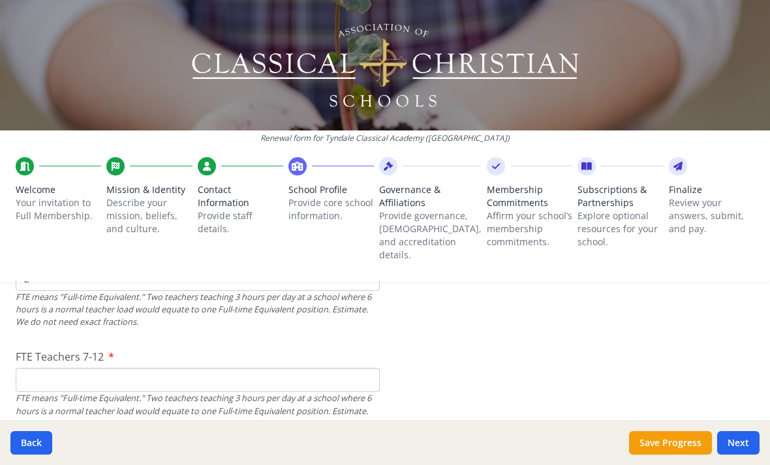
scroll to position [893, 0]
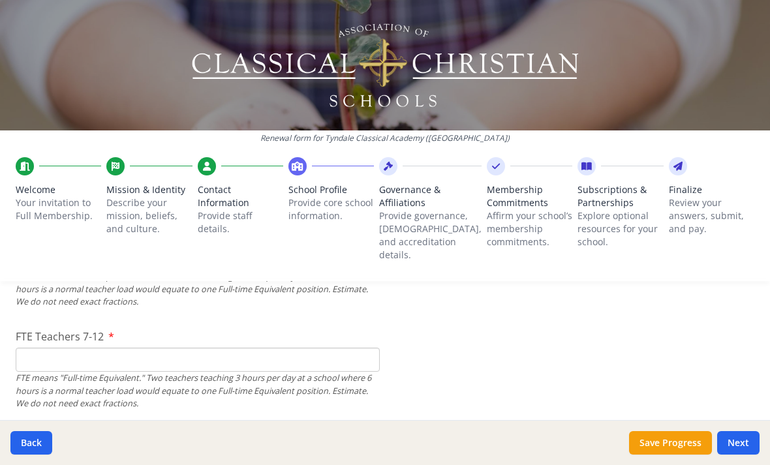
type input "2"
click at [138, 348] on input "FTE Teachers 7-12" at bounding box center [198, 360] width 364 height 24
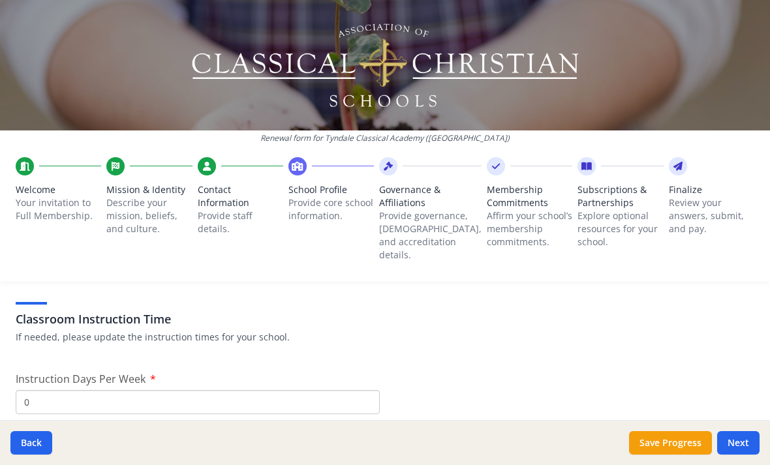
scroll to position [1045, 0]
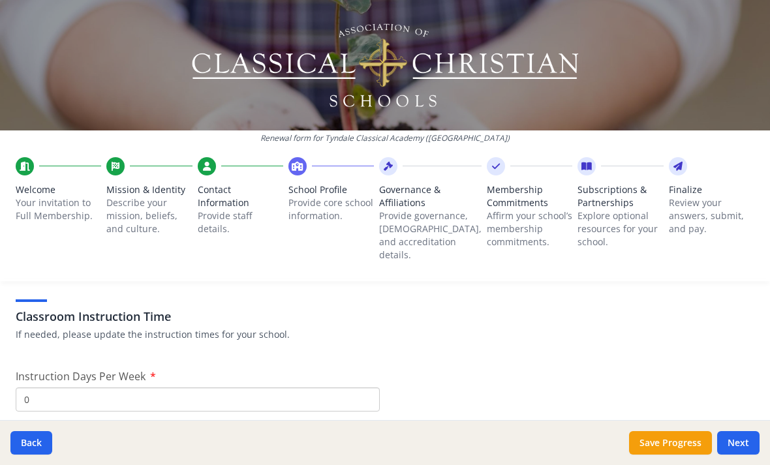
type input "1"
drag, startPoint x: 47, startPoint y: 352, endPoint x: 13, endPoint y: 352, distance: 33.9
type input "3"
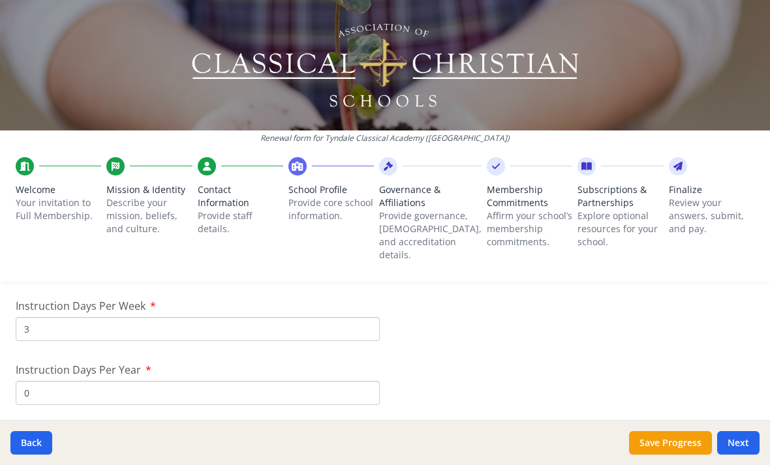
scroll to position [1119, 0]
click at [35, 379] on input "0" at bounding box center [198, 391] width 364 height 24
click at [48, 379] on input "Instruction Days Per Year" at bounding box center [198, 391] width 364 height 24
type input "105"
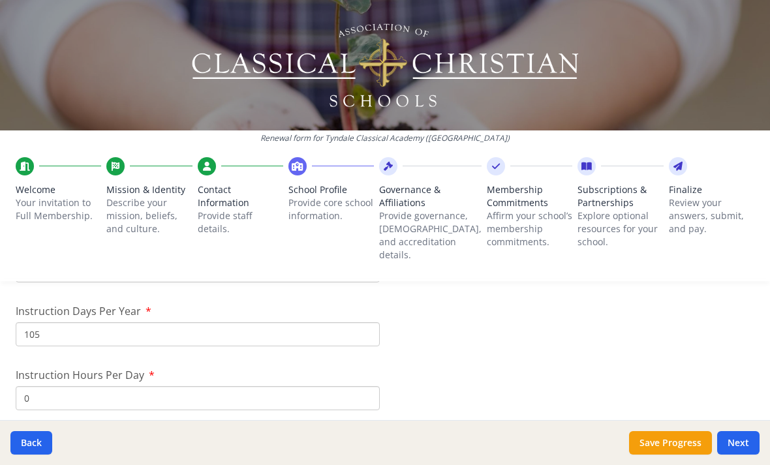
drag, startPoint x: 46, startPoint y: 354, endPoint x: 3, endPoint y: 354, distance: 42.4
type input "9"
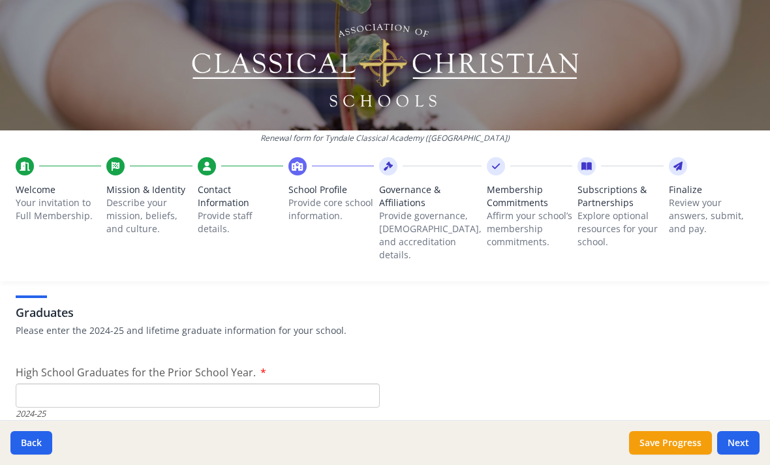
scroll to position [1835, 0]
type input "7"
click at [35, 383] on input "High School Graduates for the Prior School Year." at bounding box center [198, 395] width 364 height 24
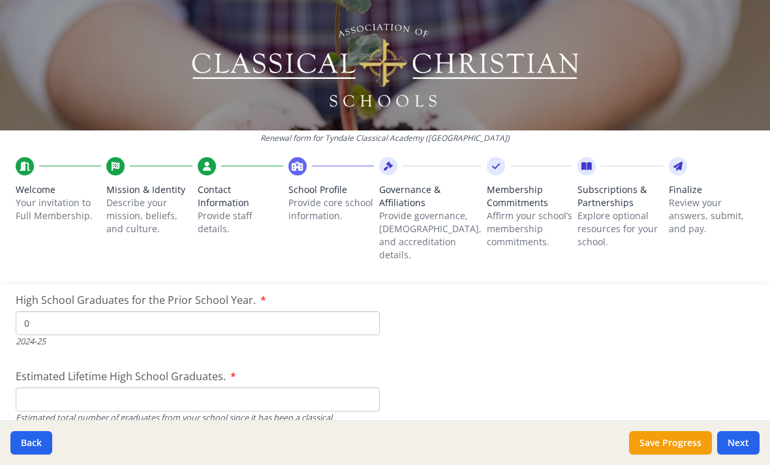
scroll to position [1914, 0]
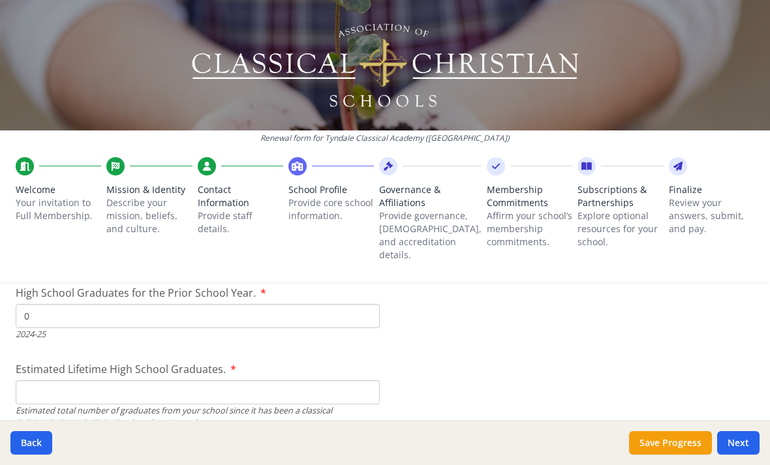
type input "0"
click at [40, 380] on input "Estimated Lifetime High School Graduates." at bounding box center [198, 392] width 364 height 24
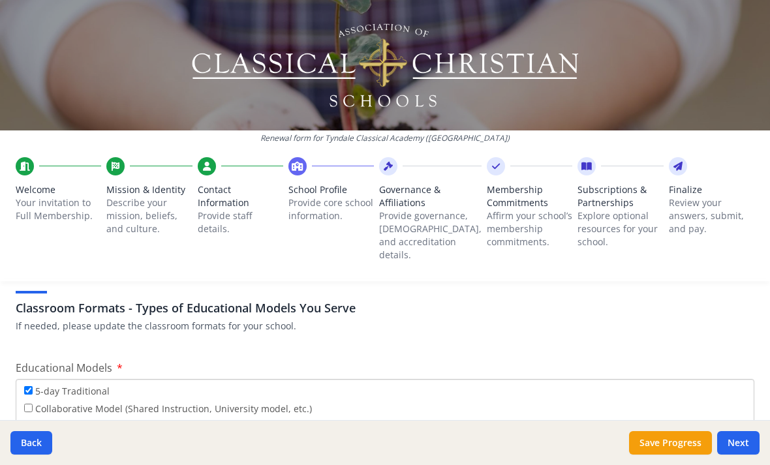
scroll to position [2326, 0]
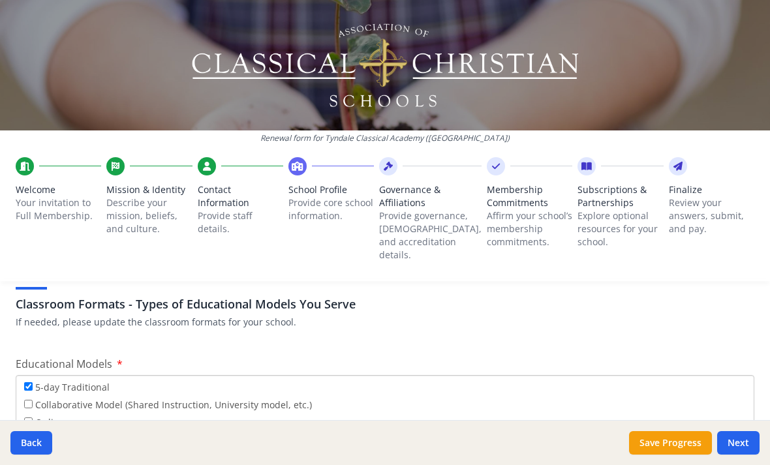
type input "0"
click at [28, 400] on input "Collaborative Model (Shared Instruction, University model, etc.)" at bounding box center [28, 404] width 8 height 8
checkbox input "true"
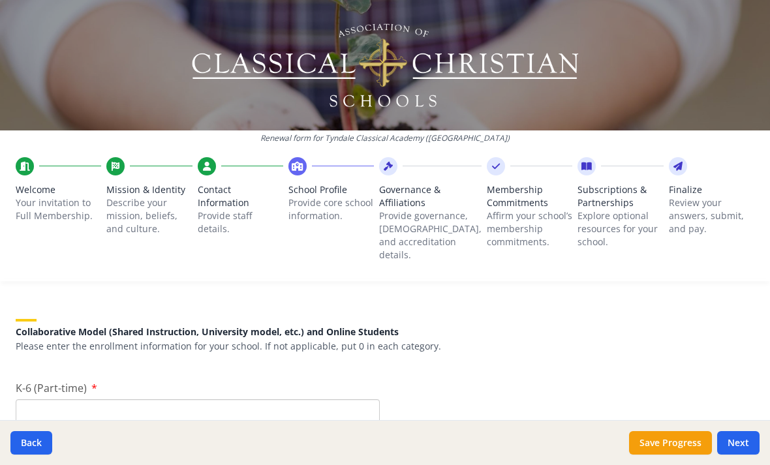
scroll to position [3034, 0]
click at [135, 398] on input "K-6 (Part-time)" at bounding box center [198, 410] width 364 height 24
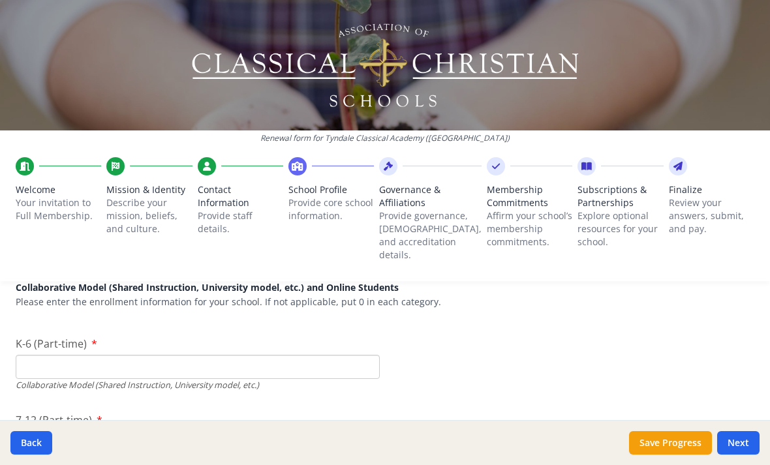
scroll to position [3078, 0]
click at [114, 403] on div "Renewal form for Tyndale Classical Academy ([GEOGRAPHIC_DATA]) Welcome Your inv…" at bounding box center [385, 232] width 770 height 465
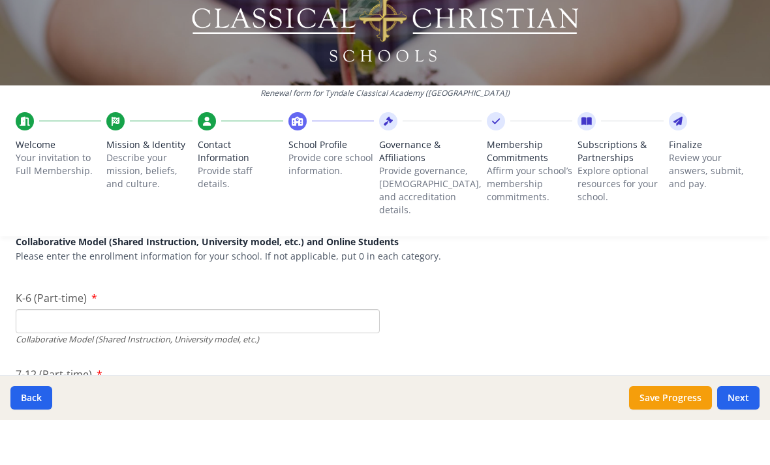
type input "3"
click at [111, 354] on input "K-6 (Part-time)" at bounding box center [198, 366] width 364 height 24
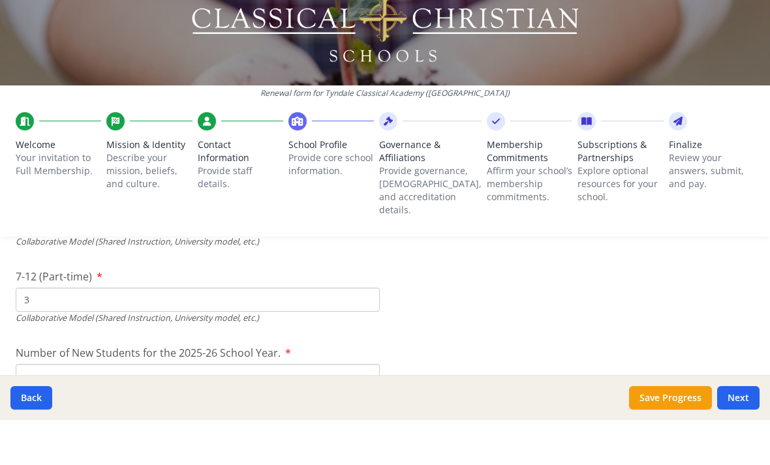
scroll to position [3183, 0]
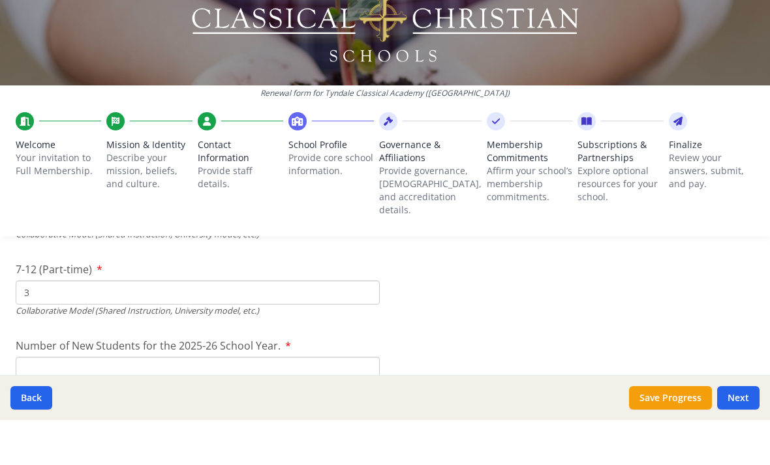
type input "21"
click at [110, 120] on input "Number of New Students for the 2025-26 School Year." at bounding box center [198, 108] width 364 height 24
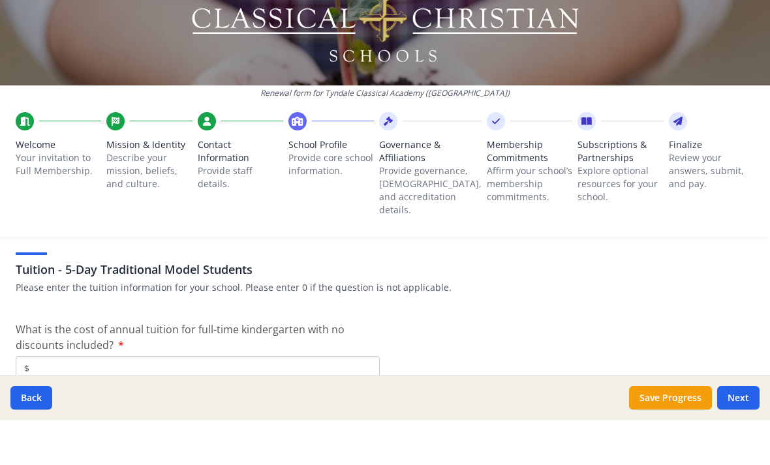
scroll to position [3367, 0]
type input "24"
click at [108, 400] on input "$" at bounding box center [198, 412] width 364 height 24
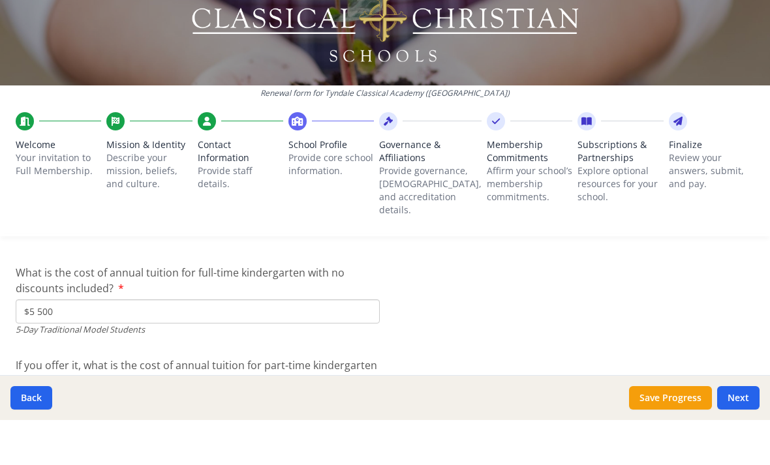
scroll to position [3431, 0]
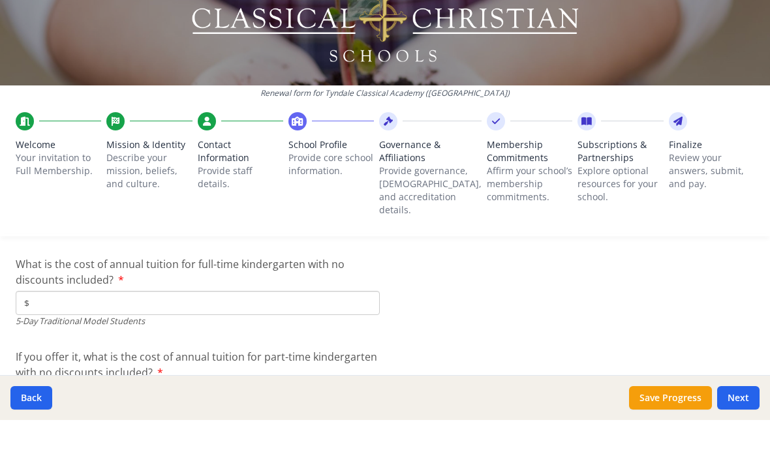
type input "$"
click at [78, 429] on input "$" at bounding box center [198, 441] width 364 height 24
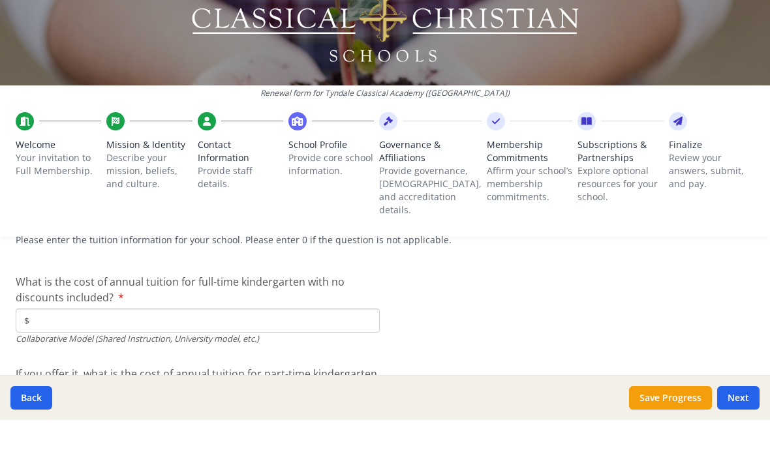
scroll to position [4032, 0]
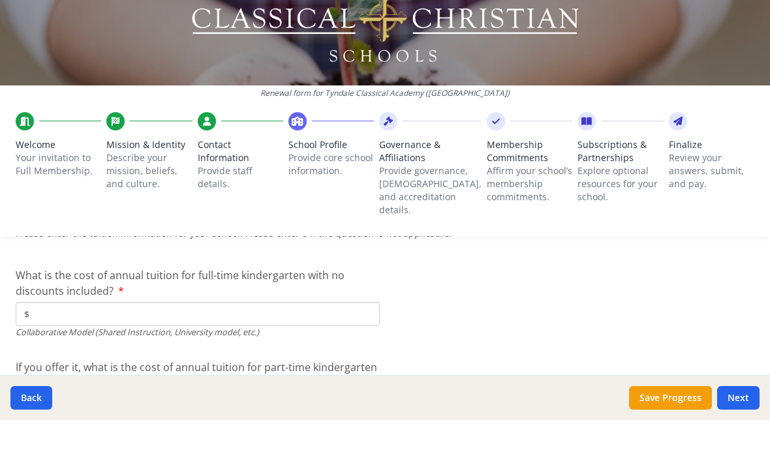
type input "$5 500"
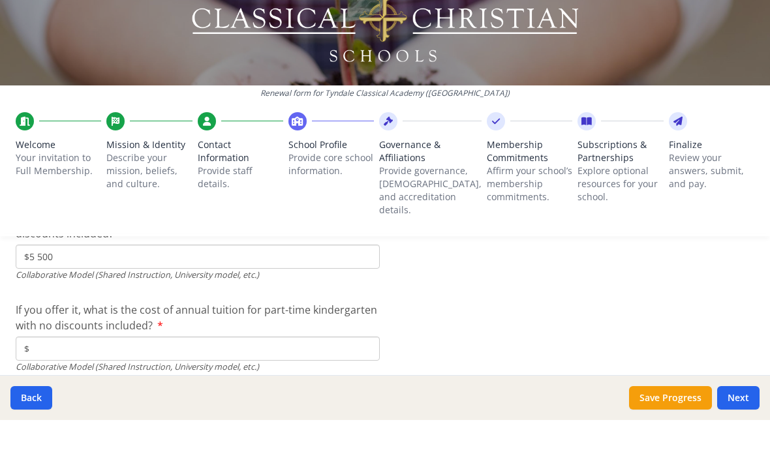
scroll to position [4097, 0]
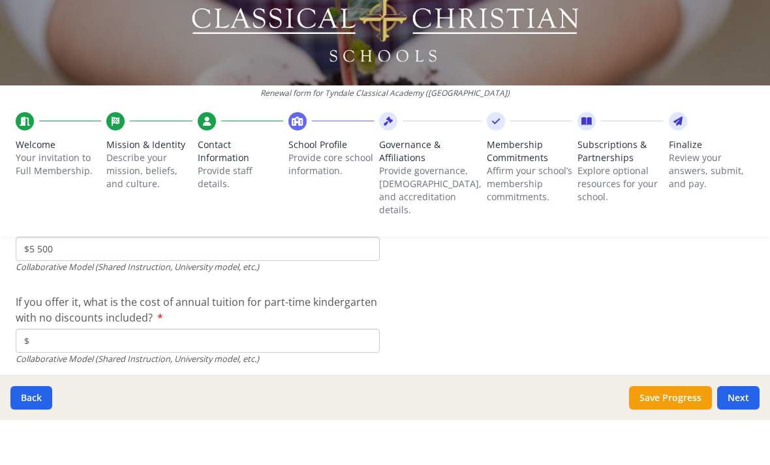
type input "$5 500"
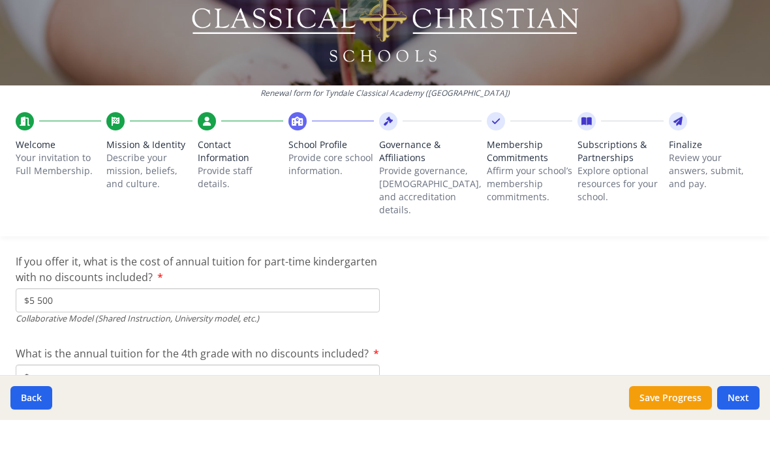
scroll to position [4138, 0]
type input "$5 500"
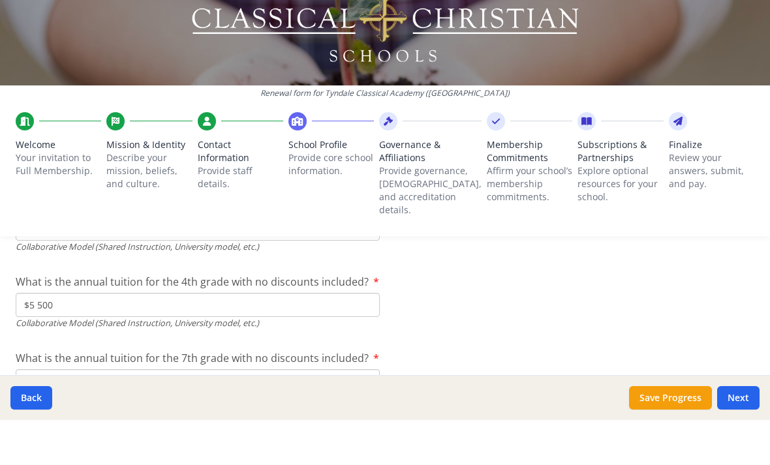
scroll to position [4218, 0]
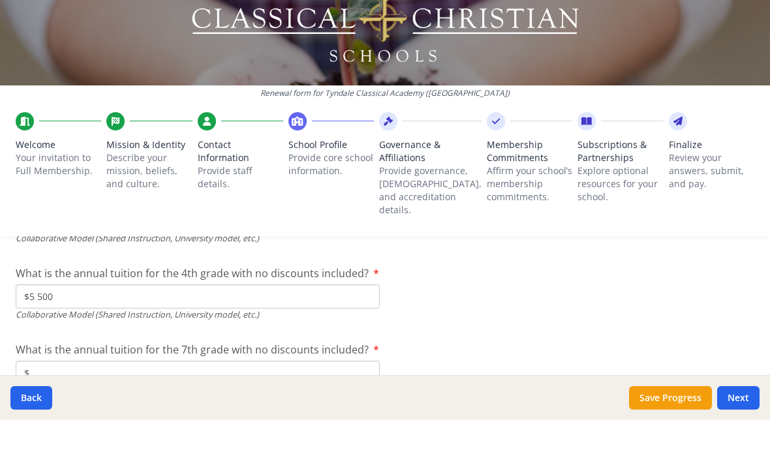
type input "$5 500"
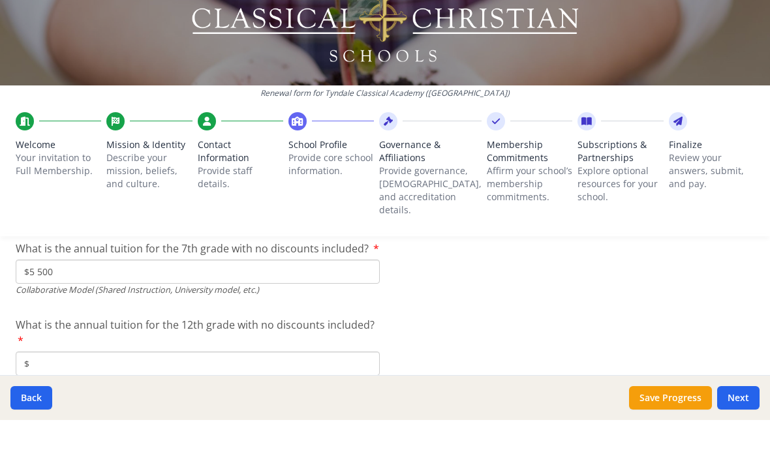
scroll to position [4319, 0]
type input "$5 500"
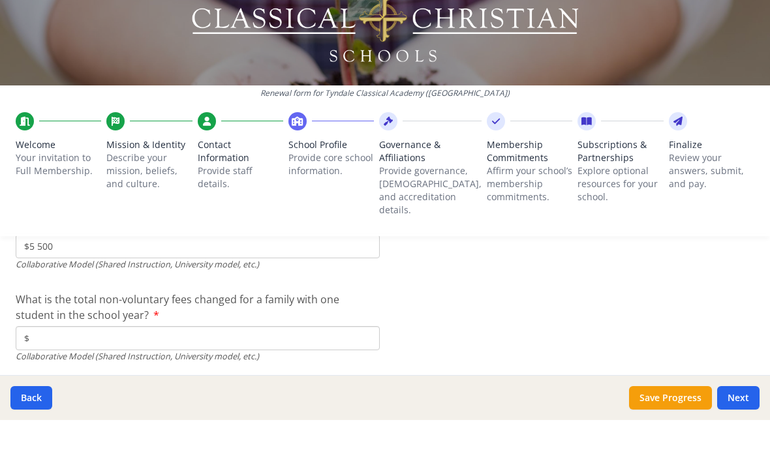
scroll to position [4436, 0]
click at [44, 372] on input "$" at bounding box center [198, 384] width 364 height 24
type input "$350"
click at [748, 431] on button "Next" at bounding box center [738, 442] width 42 height 23
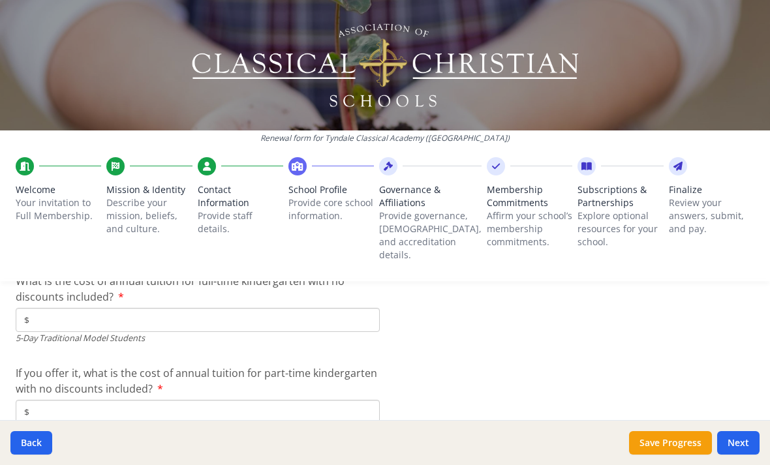
scroll to position [3615, 0]
click at [72, 309] on input "$" at bounding box center [198, 321] width 364 height 24
type input "$0"
click at [75, 401] on input "$" at bounding box center [198, 413] width 364 height 24
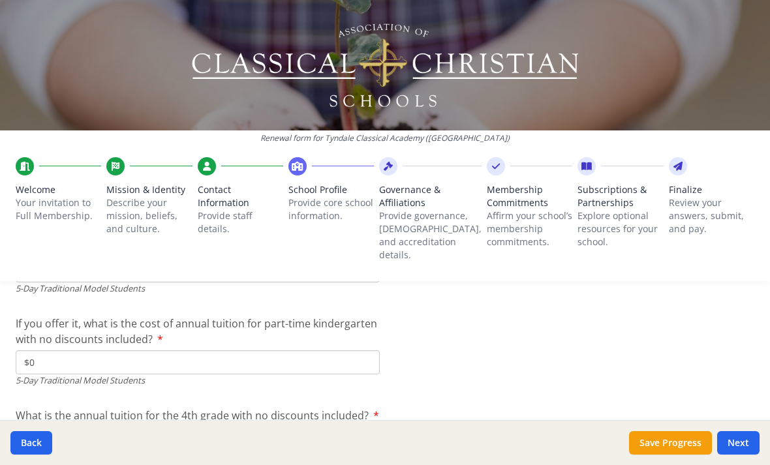
scroll to position [3695, 0]
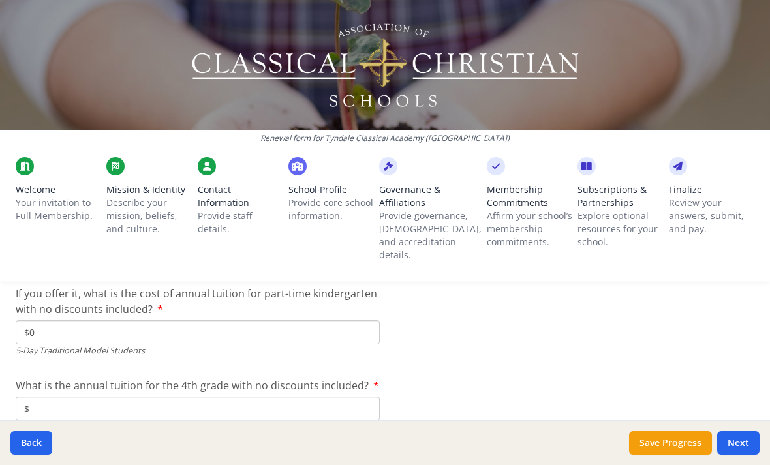
type input "$0"
click at [85, 397] on input "$" at bounding box center [198, 409] width 364 height 24
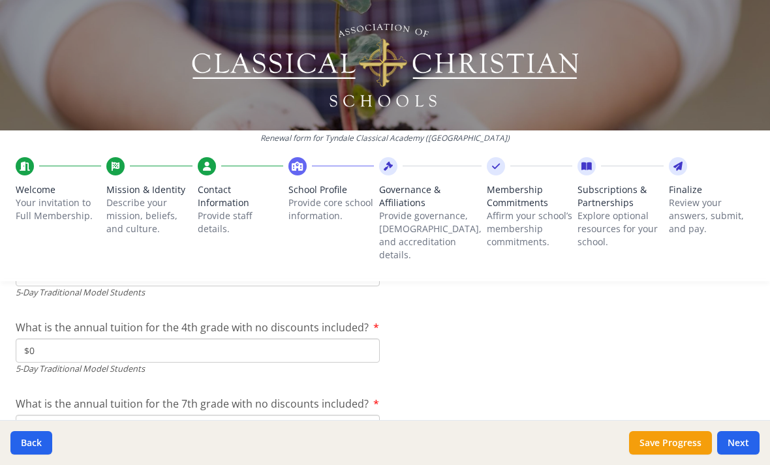
scroll to position [3762, 0]
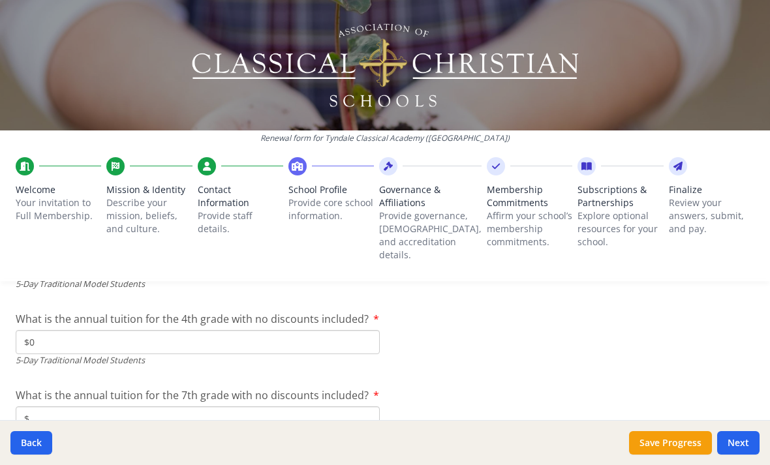
type input "$0"
click at [85, 407] on input "$" at bounding box center [198, 419] width 364 height 24
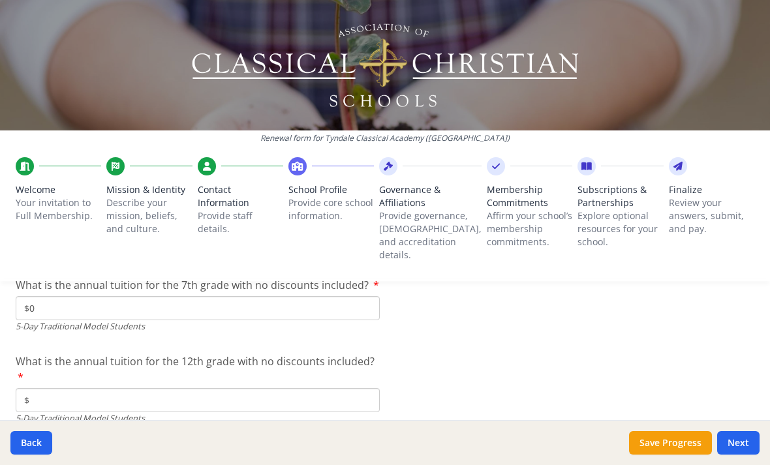
scroll to position [3897, 0]
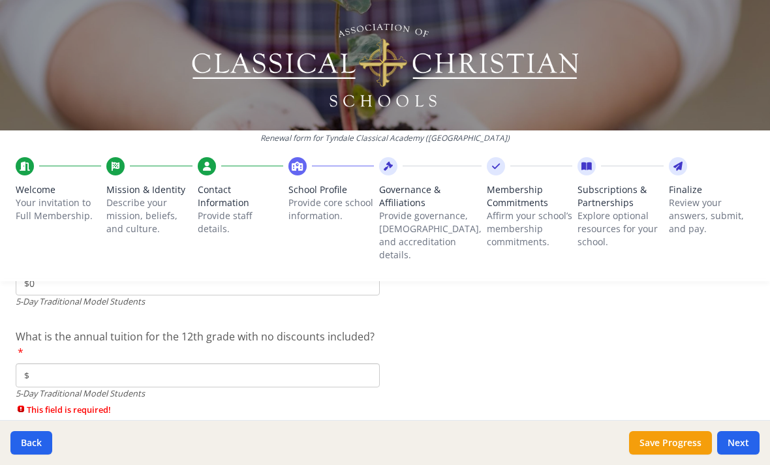
type input "$0"
click at [70, 363] on input "$" at bounding box center [198, 375] width 364 height 24
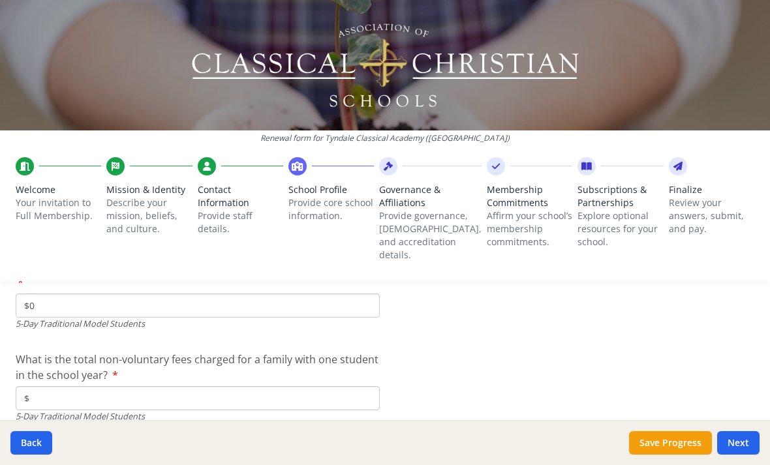
scroll to position [4000, 0]
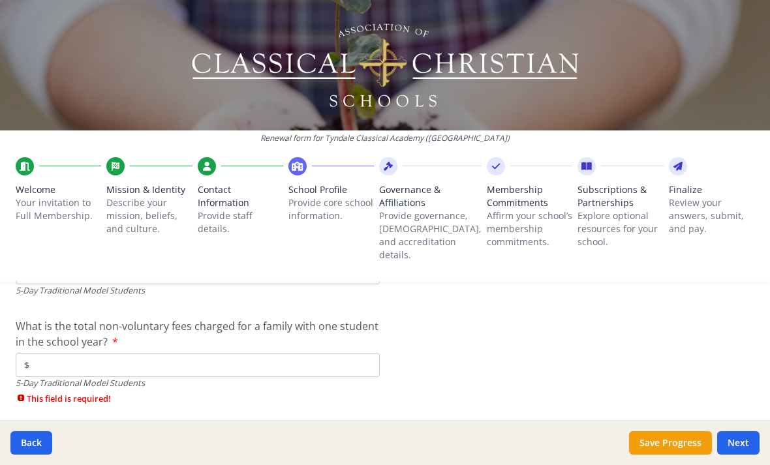
type input "$0"
click at [70, 353] on input "$" at bounding box center [198, 365] width 364 height 24
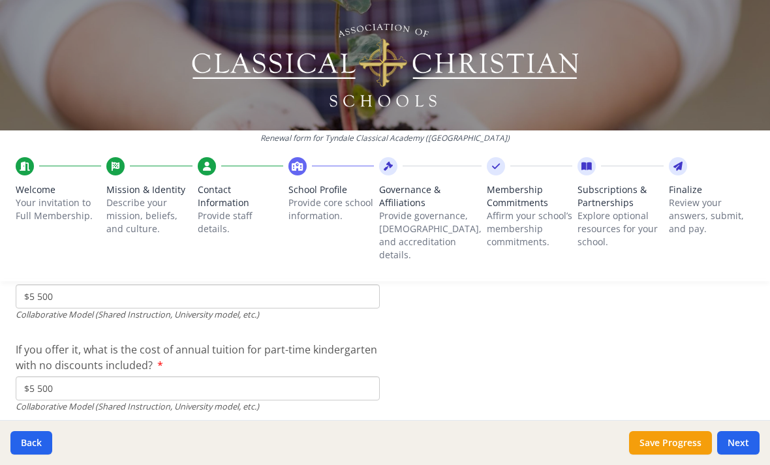
scroll to position [4272, 0]
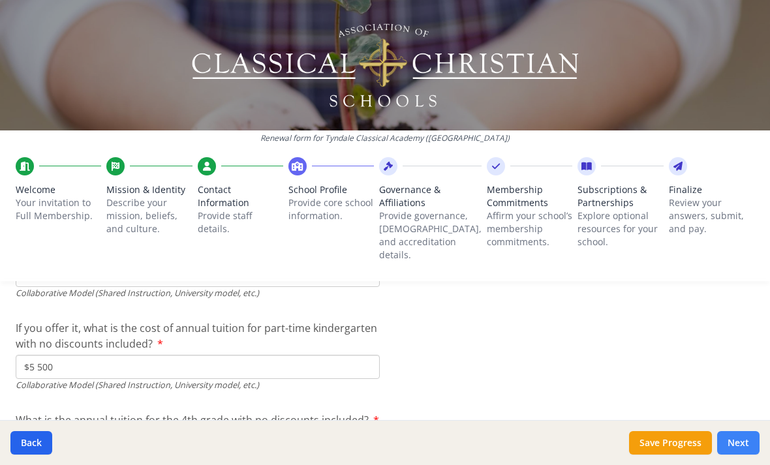
type input "$0"
click at [744, 450] on button "Next" at bounding box center [738, 442] width 42 height 23
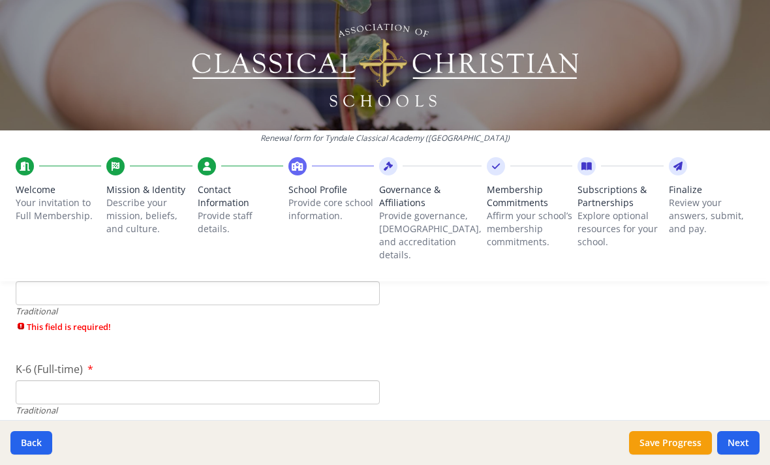
scroll to position [2775, 0]
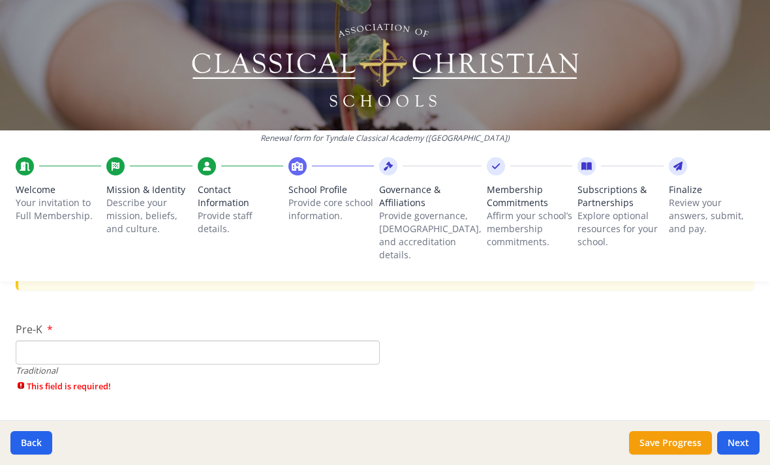
click at [232, 341] on input "Pre-K" at bounding box center [198, 353] width 364 height 24
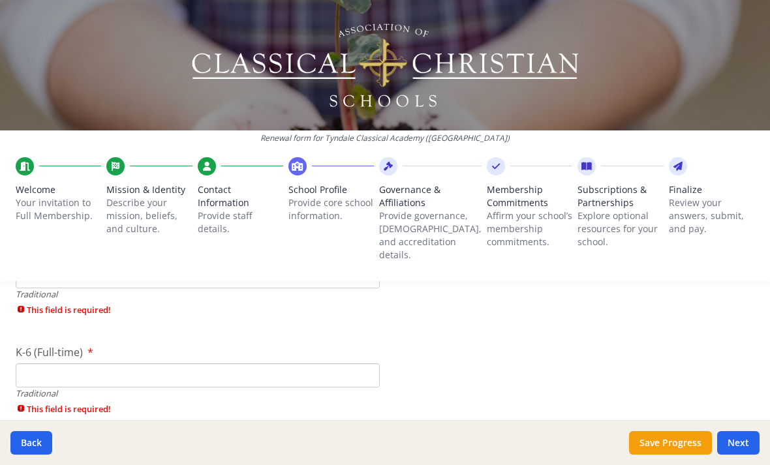
scroll to position [2877, 0]
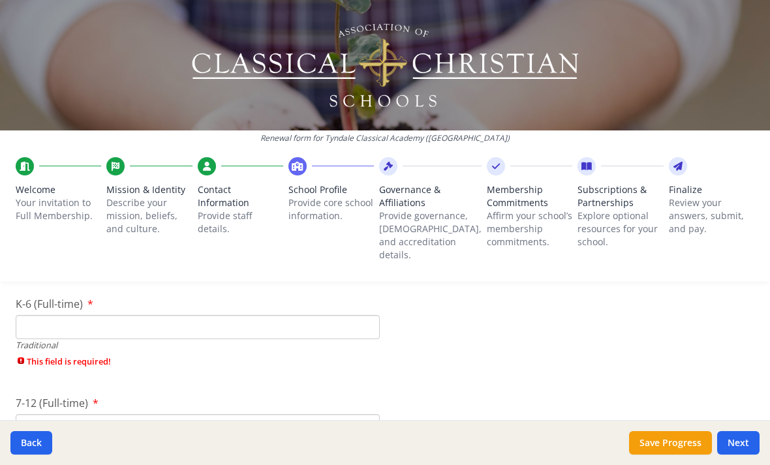
type input "0"
click at [236, 356] on span "This field is required!" at bounding box center [198, 362] width 364 height 12
click at [212, 315] on input "K-6 (Full-time)" at bounding box center [198, 327] width 364 height 24
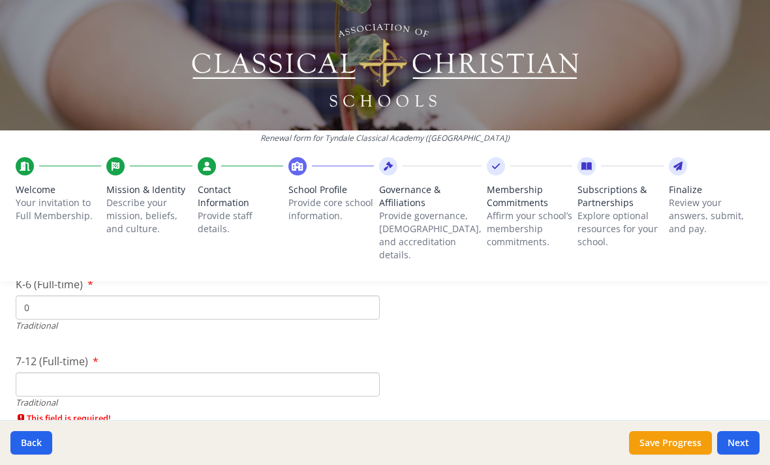
type input "0"
click at [202, 373] on input "7-12 (Full-time)" at bounding box center [198, 385] width 364 height 24
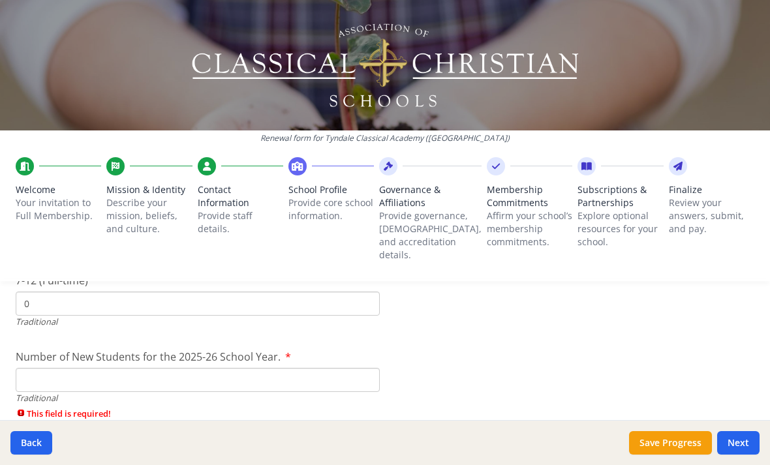
scroll to position [2980, 0]
type input "0"
click at [201, 365] on input "Number of New Students for the 2025-26 School Year." at bounding box center [198, 377] width 364 height 24
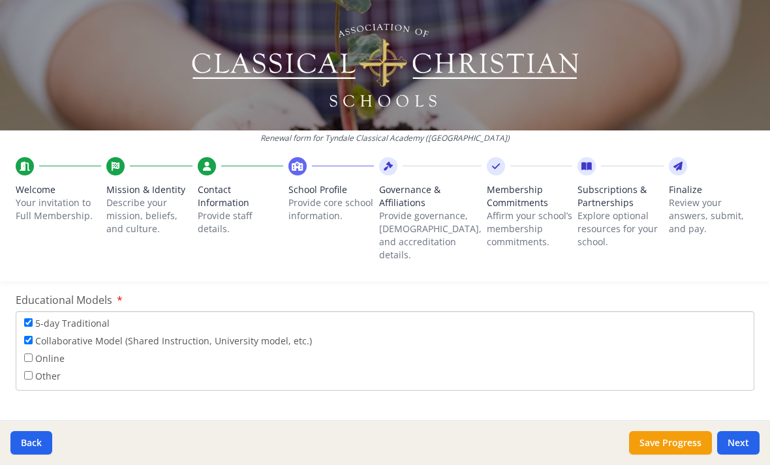
scroll to position [2454, 0]
type input "0"
click at [32, 321] on input "5-day Traditional" at bounding box center [28, 325] width 8 height 8
checkbox input "false"
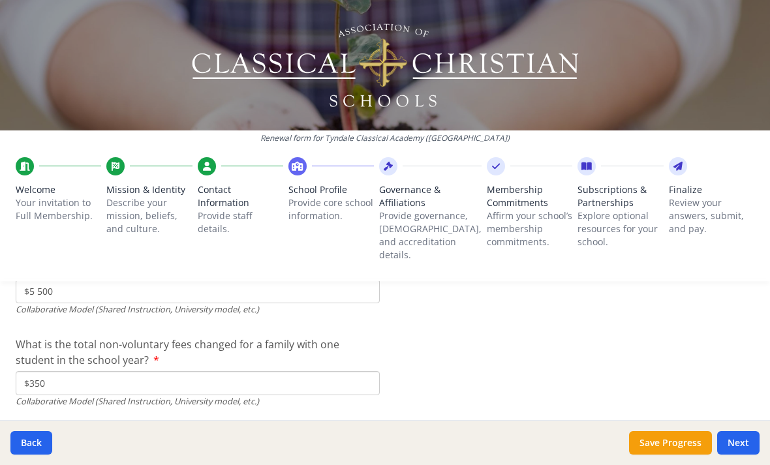
scroll to position [4502, 0]
click at [739, 446] on button "Next" at bounding box center [738, 442] width 42 height 23
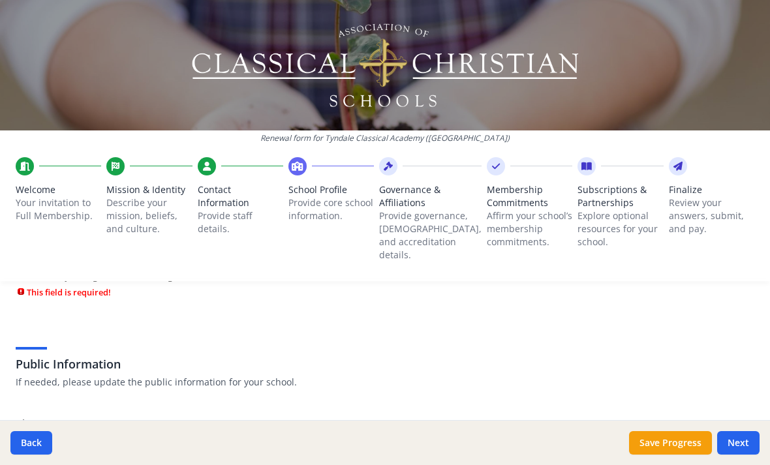
scroll to position [234, 0]
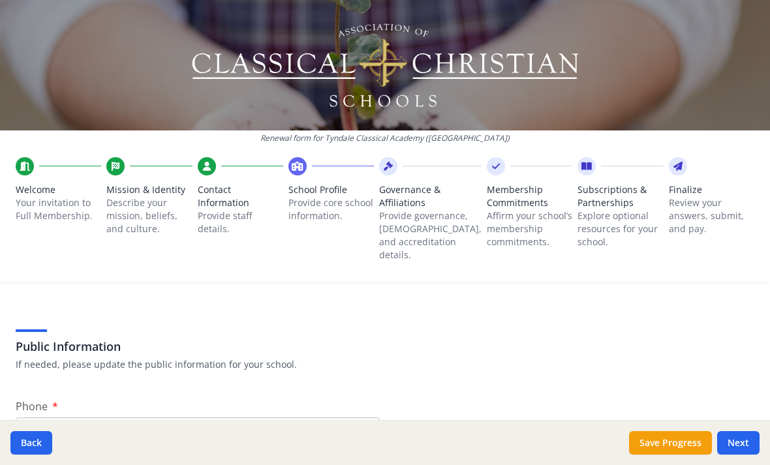
click at [340, 383] on div "Renewal form for Tyndale Classical Academy ([GEOGRAPHIC_DATA]) Welcome Your inv…" at bounding box center [385, 232] width 770 height 465
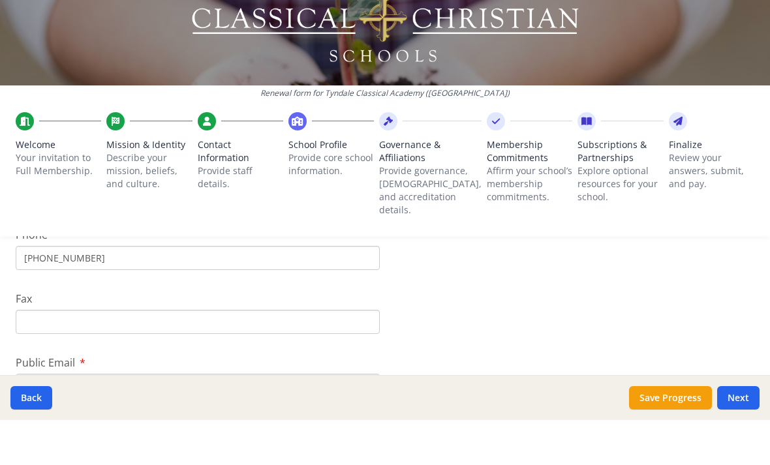
scroll to position [362, 0]
type input "[PHONE_NUMBER]"
click at [298, 418] on input "Public Email" at bounding box center [198, 430] width 364 height 24
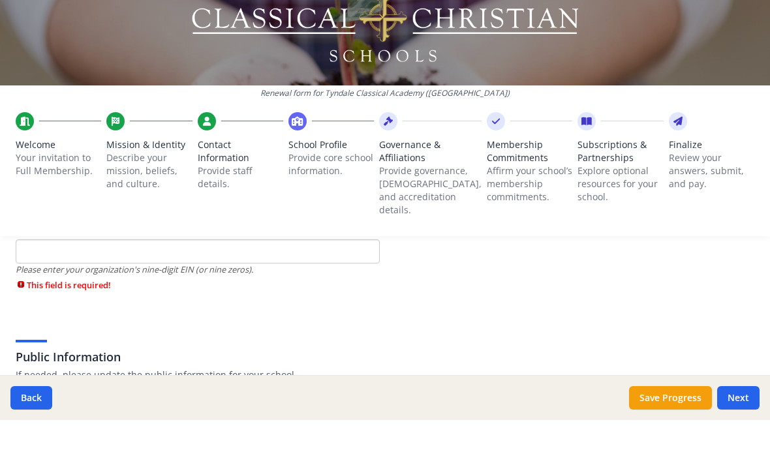
scroll to position [137, 0]
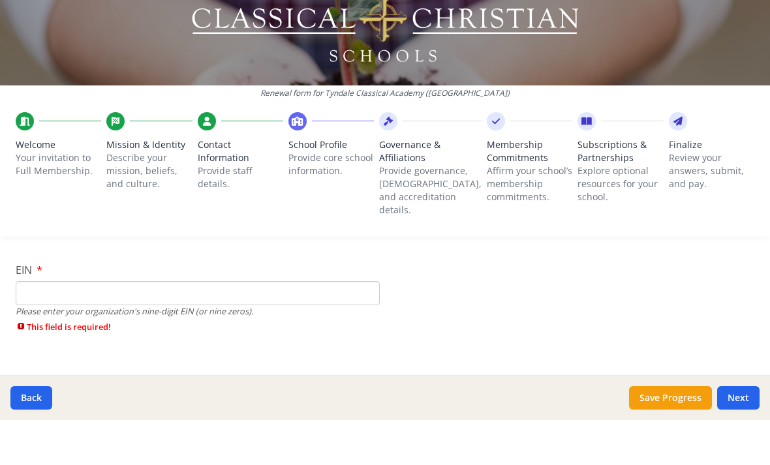
type input "[EMAIL_ADDRESS][DOMAIN_NAME]"
click at [200, 326] on input "EIN" at bounding box center [198, 338] width 364 height 24
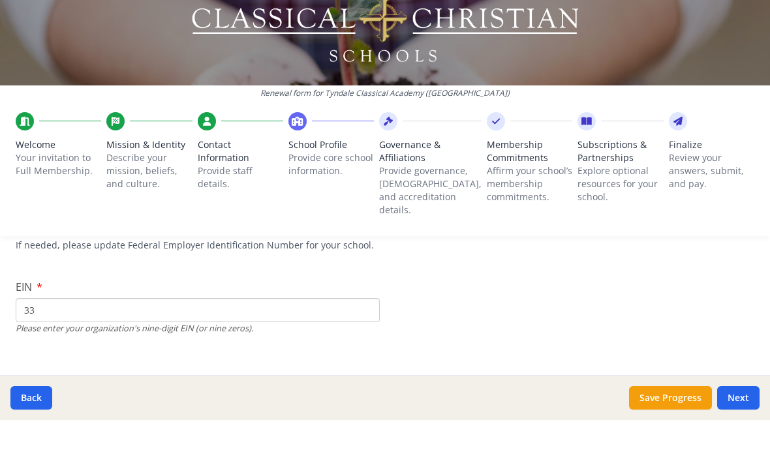
scroll to position [121, 0]
click at [453, 420] on div "Back Save Progress Next" at bounding box center [385, 442] width 770 height 45
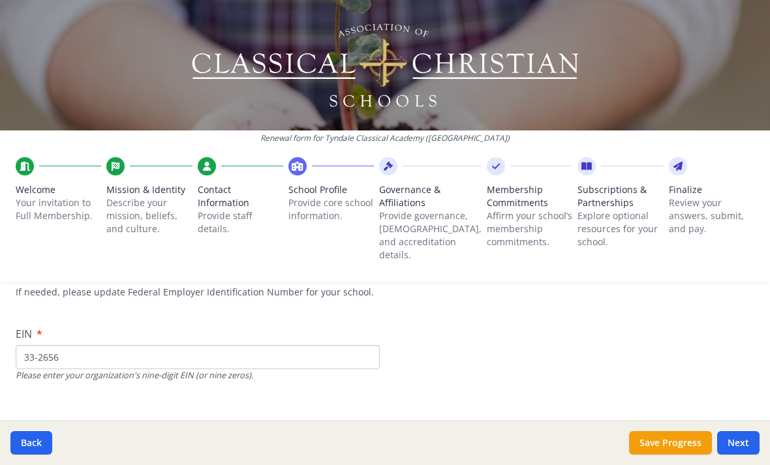
scroll to position [90, 0]
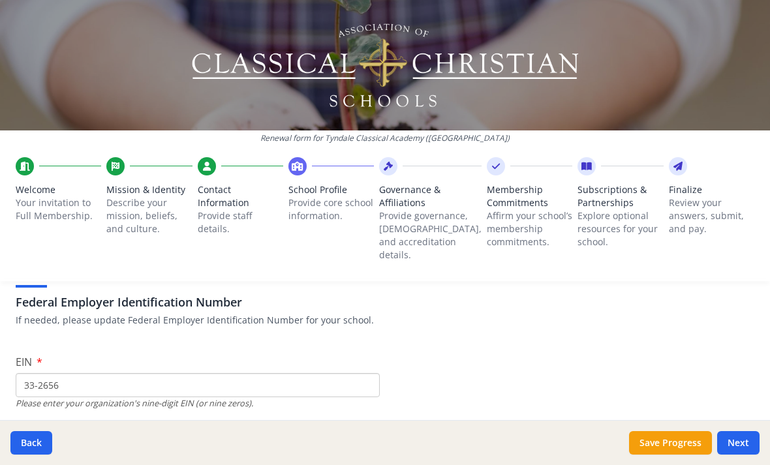
click at [81, 373] on input "33-2656" at bounding box center [198, 385] width 364 height 24
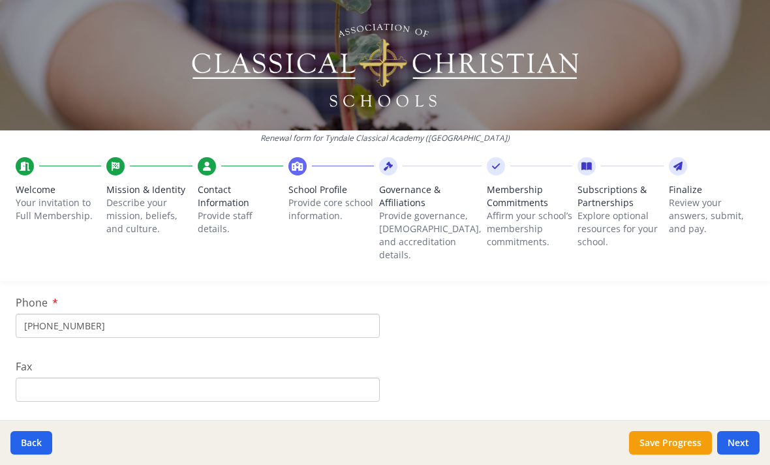
scroll to position [322, 0]
type input "[US_EMPLOYER_IDENTIFICATION_NUMBER]"
click at [741, 443] on button "Next" at bounding box center [738, 442] width 42 height 23
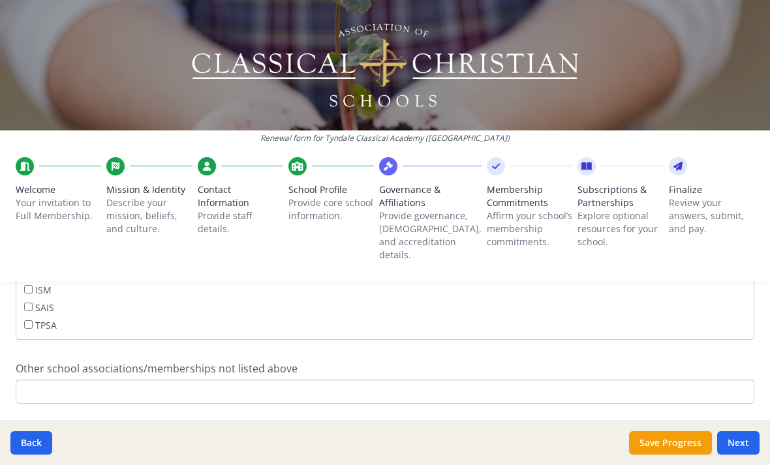
scroll to position [904, 0]
click at [131, 380] on input "Other school associations/memberships not listed above" at bounding box center [385, 392] width 739 height 24
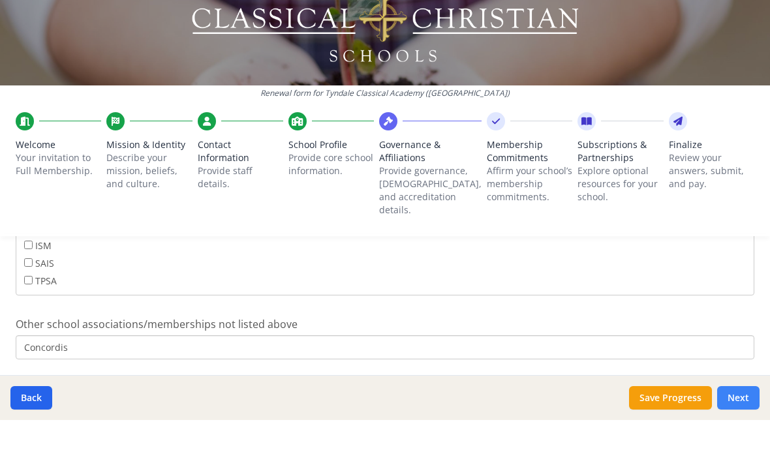
type input "Concordis"
click at [745, 431] on button "Next" at bounding box center [738, 442] width 42 height 23
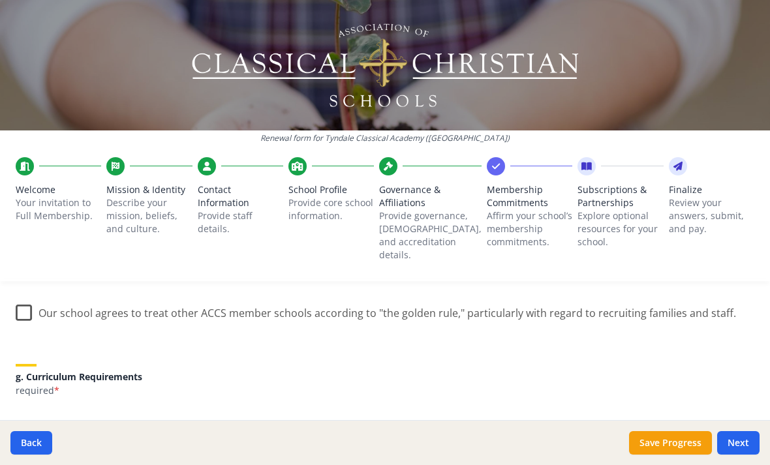
click at [29, 296] on label "Our school agrees to treat other ACCS member schools according to "the golden r…" at bounding box center [376, 310] width 720 height 28
click at [0, 0] on input "Our school agrees to treat other ACCS member schools according to "the golden r…" at bounding box center [0, 0] width 0 height 0
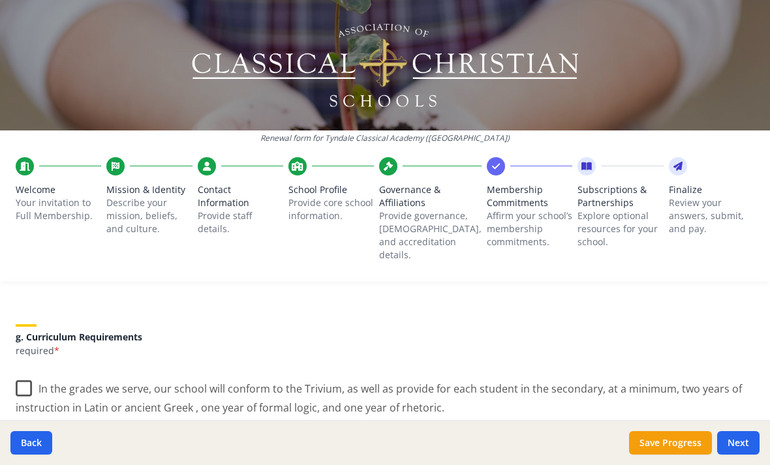
scroll to position [966, 0]
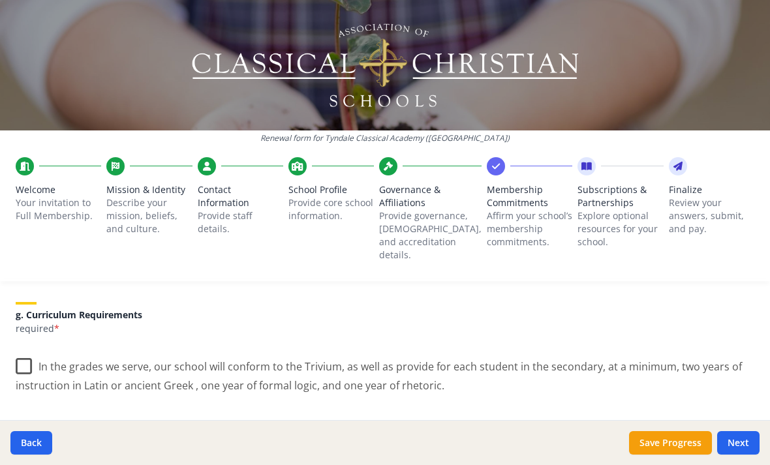
click at [23, 350] on label "In the grades we serve, our school will conform to the Trivium, as well as prov…" at bounding box center [385, 372] width 739 height 44
click at [0, 0] on input "In the grades we serve, our school will conform to the Trivium, as well as prov…" at bounding box center [0, 0] width 0 height 0
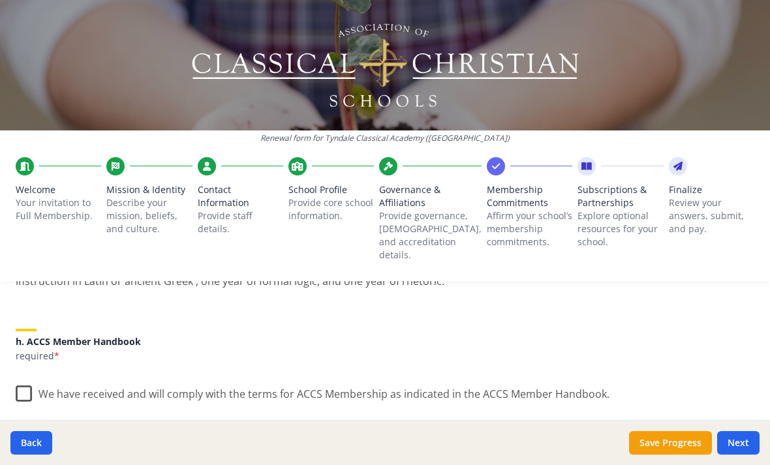
scroll to position [1080, 0]
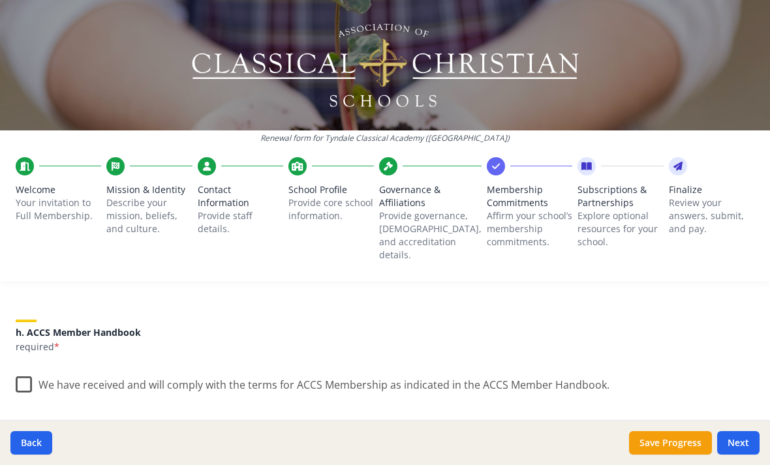
click at [25, 368] on label "We have received and will comply with the terms for ACCS Membership as indicate…" at bounding box center [313, 382] width 594 height 28
click at [0, 0] on input "We have received and will comply with the terms for ACCS Membership as indicate…" at bounding box center [0, 0] width 0 height 0
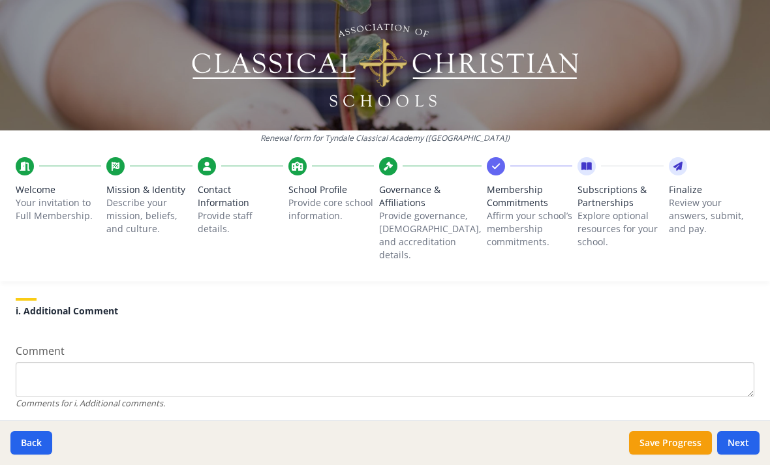
scroll to position [1258, 0]
click at [739, 444] on button "Next" at bounding box center [738, 442] width 42 height 23
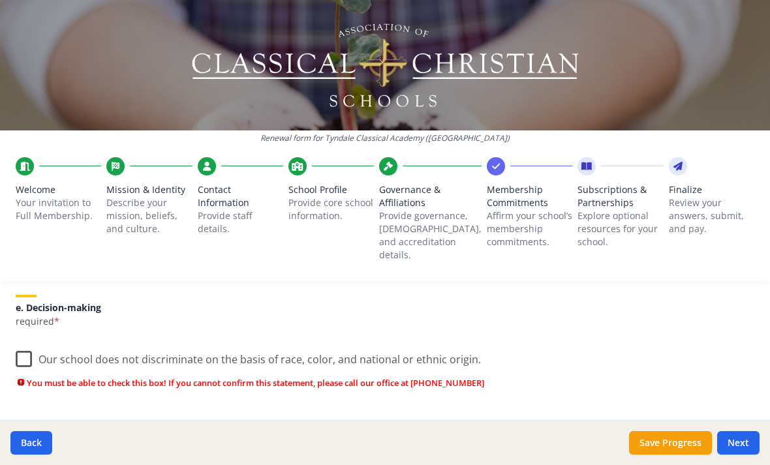
scroll to position [827, 0]
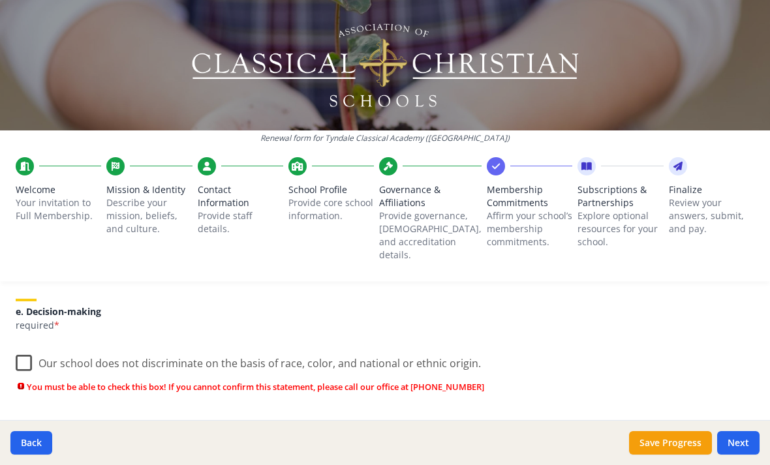
click at [17, 347] on label "Our school does not discriminate on the basis of race, color, and national or e…" at bounding box center [248, 361] width 465 height 28
click at [0, 0] on input "Our school does not discriminate on the basis of race, color, and national or e…" at bounding box center [0, 0] width 0 height 0
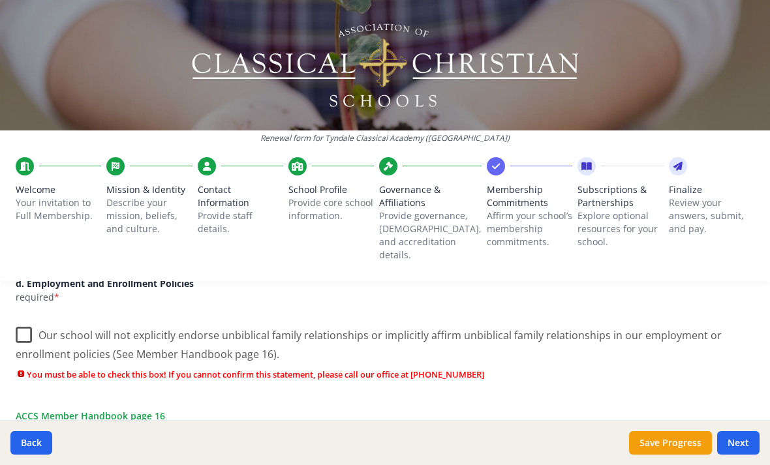
scroll to position [653, 0]
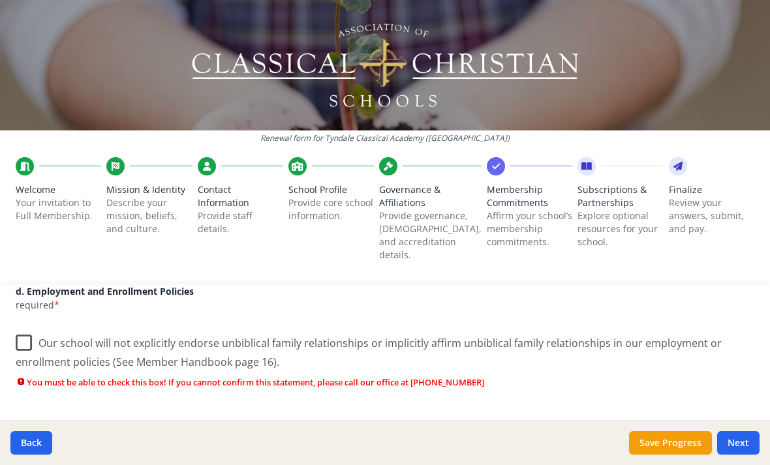
click at [20, 326] on label "Our school will not explicitly endorse unbiblical family relationships or impli…" at bounding box center [385, 348] width 739 height 44
click at [0, 0] on input "Our school will not explicitly endorse unbiblical family relationships or impli…" at bounding box center [0, 0] width 0 height 0
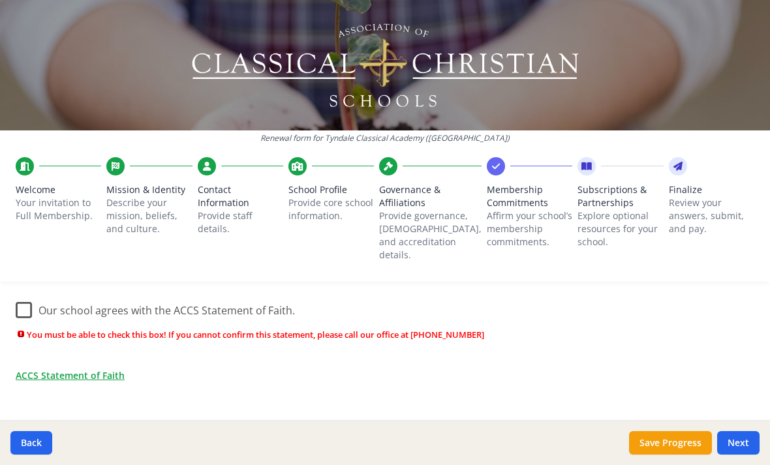
scroll to position [499, 0]
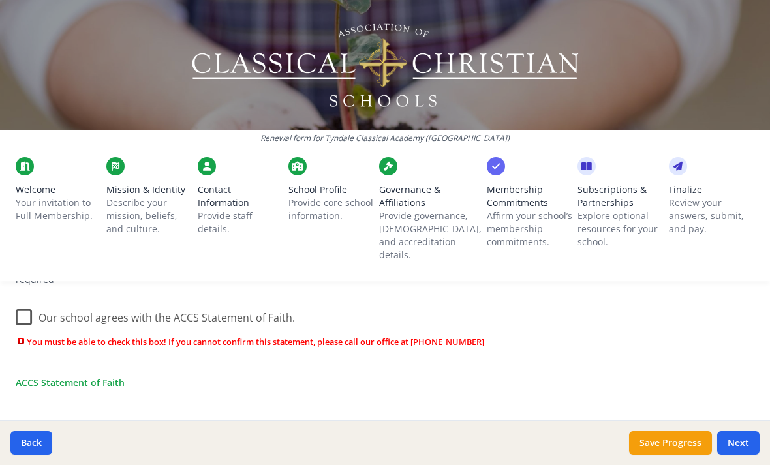
click at [33, 301] on label "Our school agrees with the ACCS Statement of Faith." at bounding box center [155, 315] width 279 height 28
click at [0, 0] on input "Our school agrees with the ACCS Statement of Faith." at bounding box center [0, 0] width 0 height 0
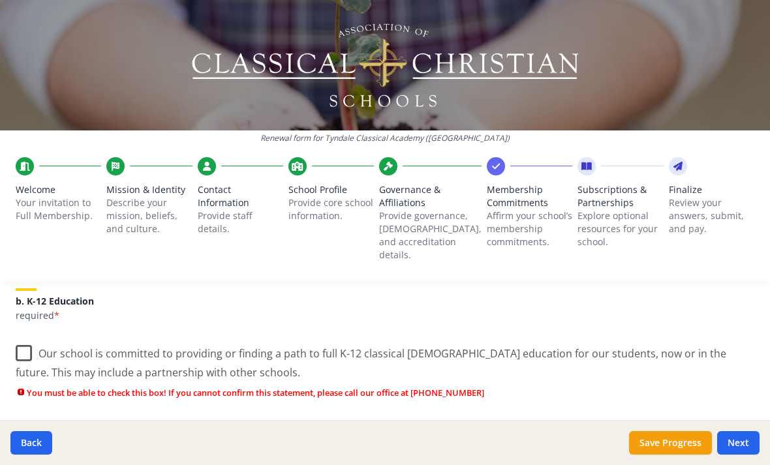
scroll to position [277, 0]
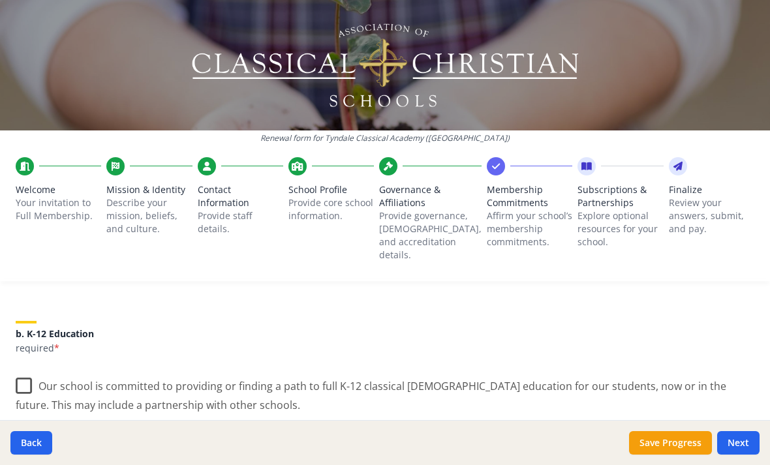
click at [30, 369] on label "Our school is committed to providing or finding a path to full K-12 classical […" at bounding box center [385, 391] width 739 height 44
click at [0, 0] on input "Our school is committed to providing or finding a path to full K-12 classical […" at bounding box center [0, 0] width 0 height 0
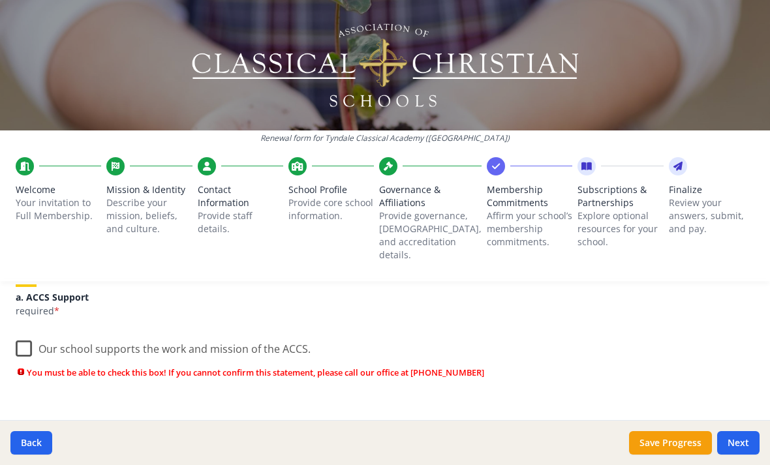
scroll to position [174, 0]
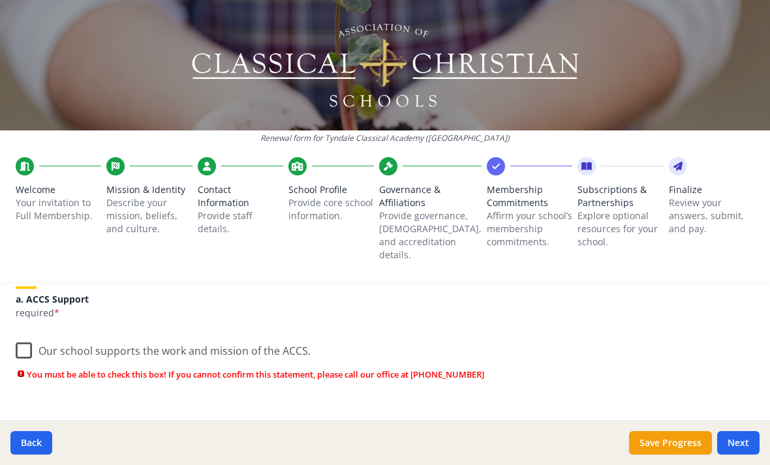
click at [23, 334] on label "Our school supports the work and mission of the ACCS." at bounding box center [163, 348] width 295 height 28
click at [0, 0] on input "Our school supports the work and mission of the ACCS." at bounding box center [0, 0] width 0 height 0
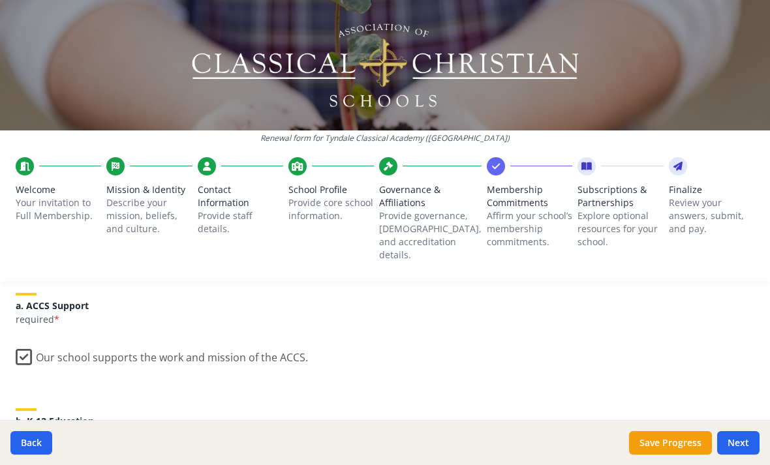
scroll to position [311, 0]
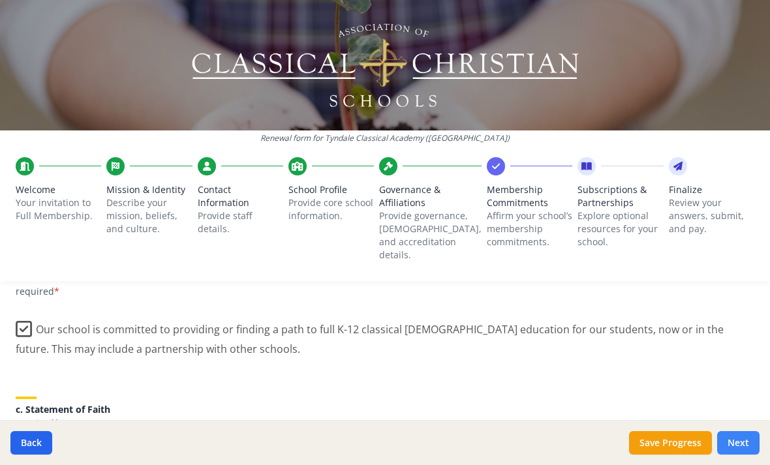
click at [734, 438] on button "Next" at bounding box center [738, 442] width 42 height 23
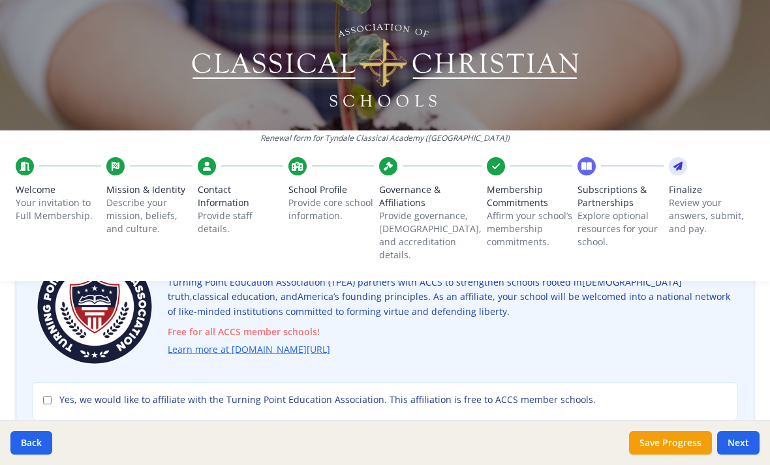
scroll to position [134, 0]
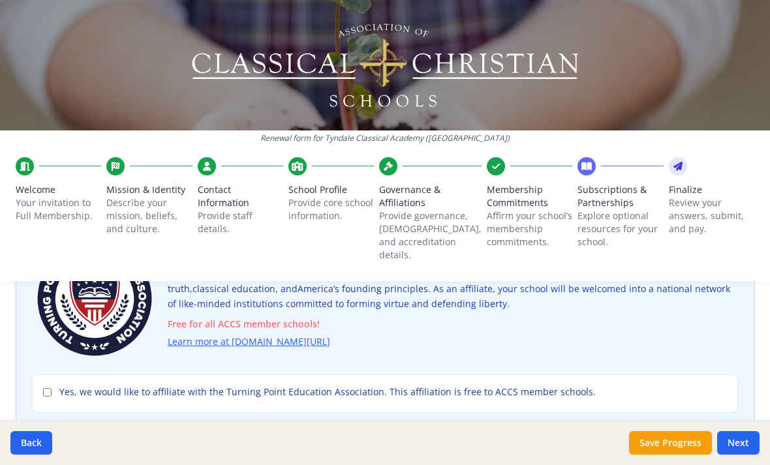
click at [50, 388] on input "Yes, we would like to affiliate with the Turning Point Education Association. T…" at bounding box center [47, 392] width 8 height 8
checkbox input "true"
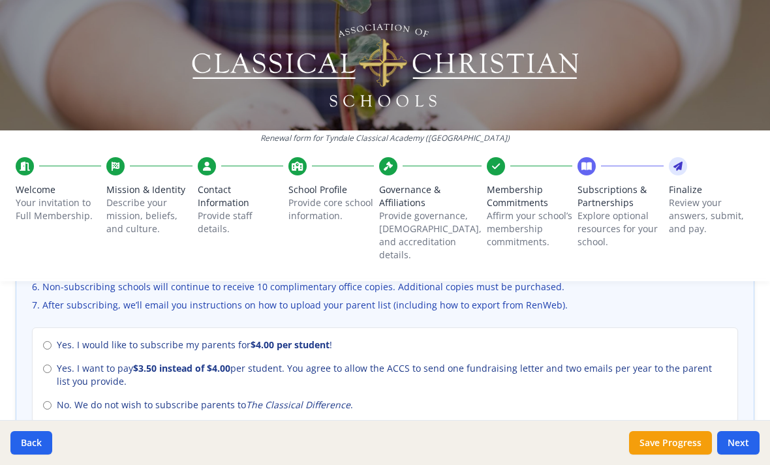
scroll to position [568, 0]
click at [46, 402] on input "No. We do not wish to subscribe parents to The Classical Difference ." at bounding box center [47, 406] width 8 height 8
radio input "true"
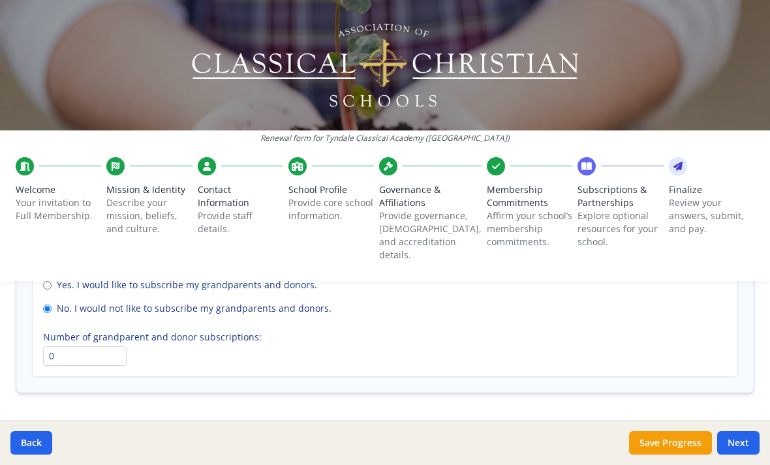
scroll to position [1035, 0]
click at [734, 437] on button "Next" at bounding box center [738, 442] width 42 height 23
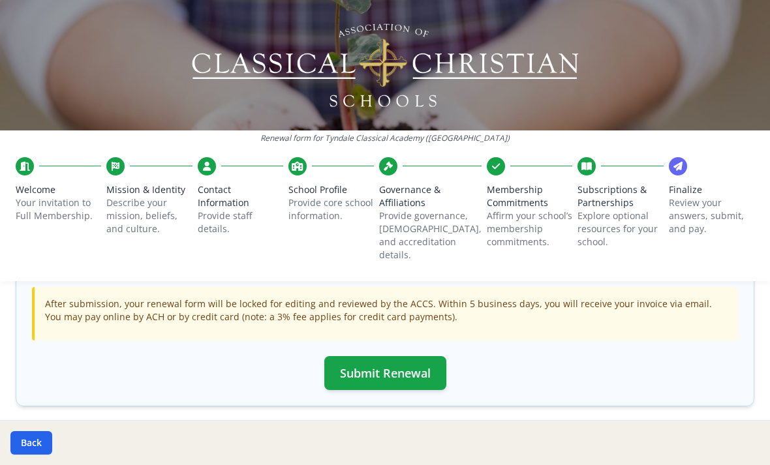
scroll to position [456, 0]
click at [412, 358] on button "Submit Renewal" at bounding box center [385, 375] width 122 height 34
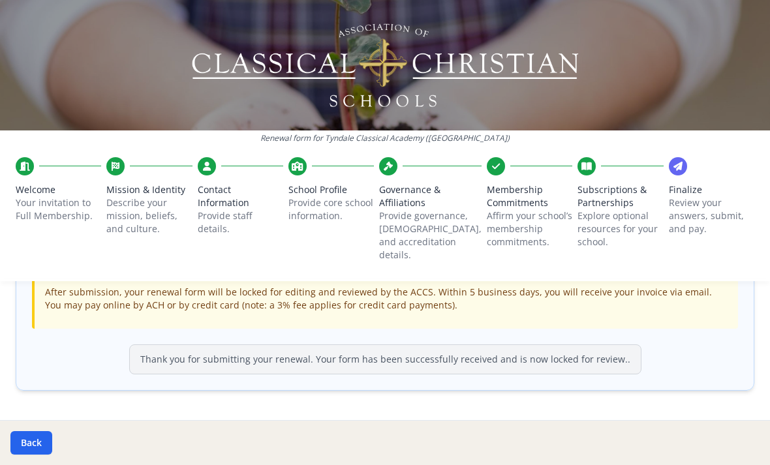
scroll to position [469, 0]
